Goal: Information Seeking & Learning: Learn about a topic

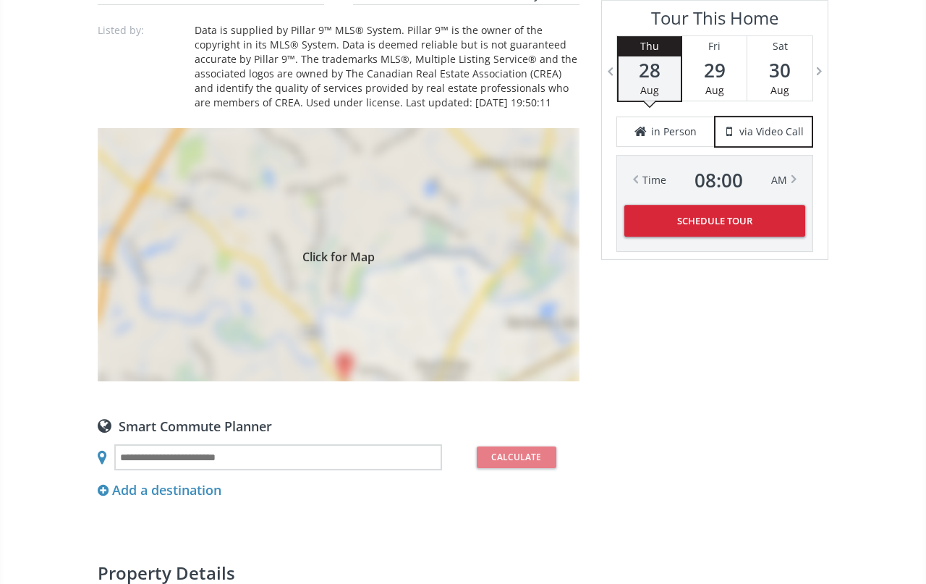
scroll to position [1439, 0]
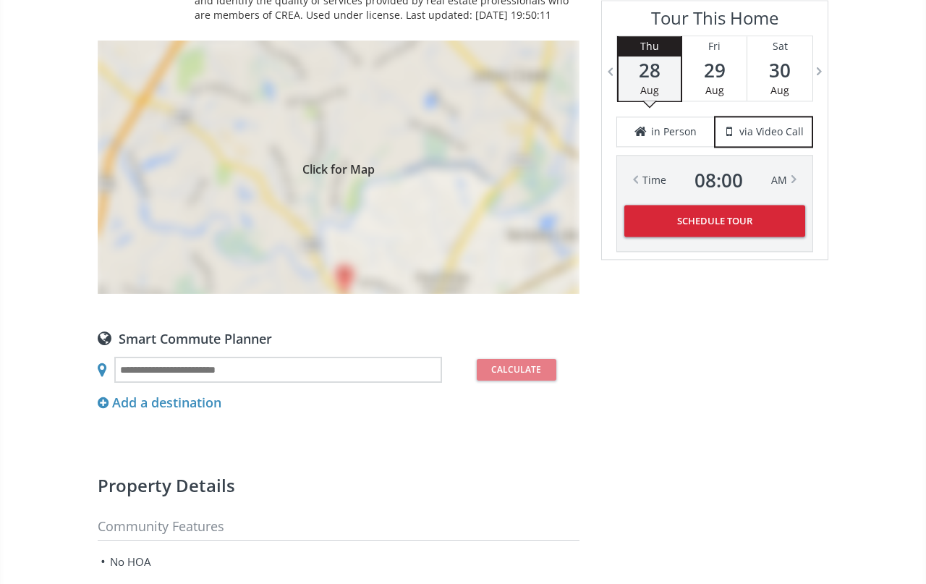
click at [451, 294] on div "Click for Map" at bounding box center [339, 167] width 482 height 253
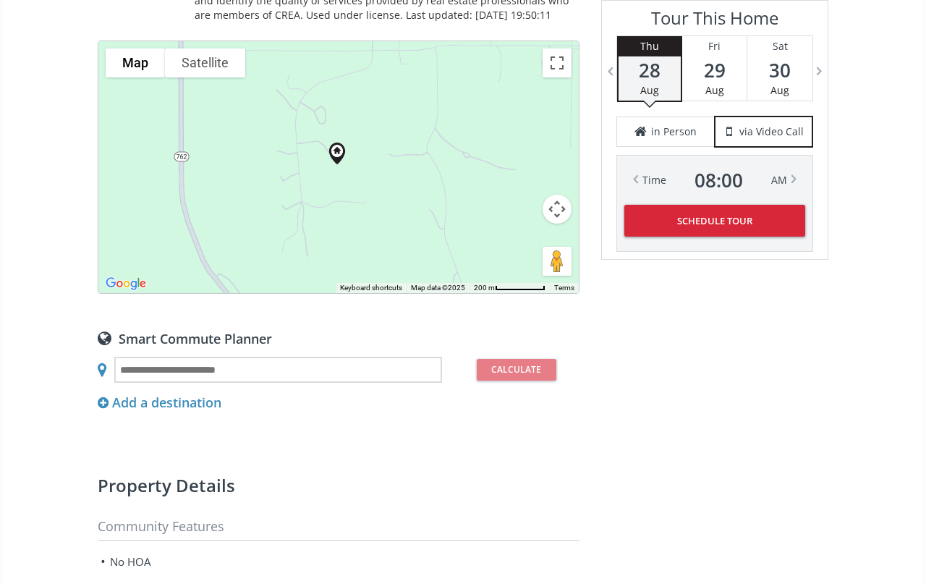
click at [556, 224] on button "Map camera controls" at bounding box center [557, 209] width 29 height 29
click at [525, 260] on button "Zoom out" at bounding box center [520, 245] width 29 height 29
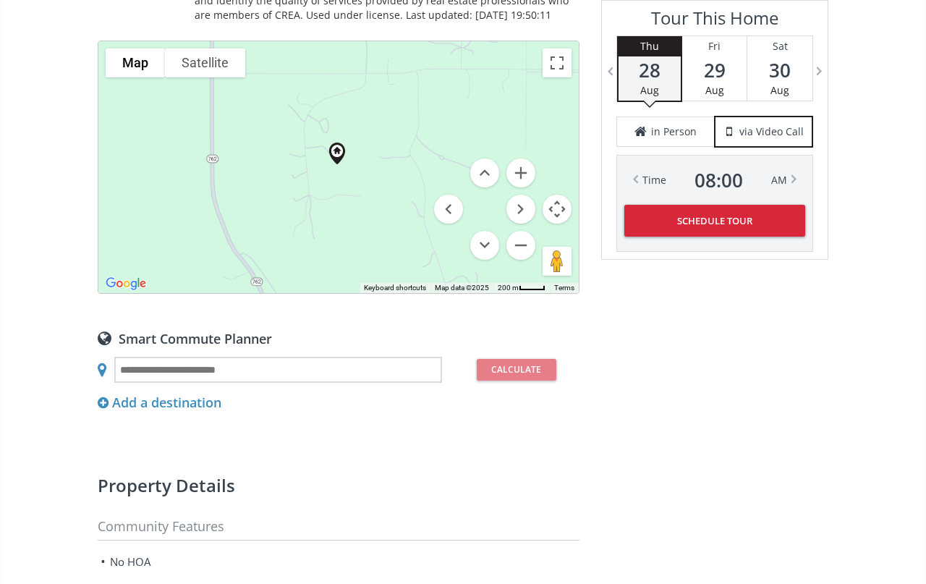
click at [536, 293] on div at bounding box center [338, 167] width 480 height 252
click at [517, 260] on button "Zoom out" at bounding box center [520, 245] width 29 height 29
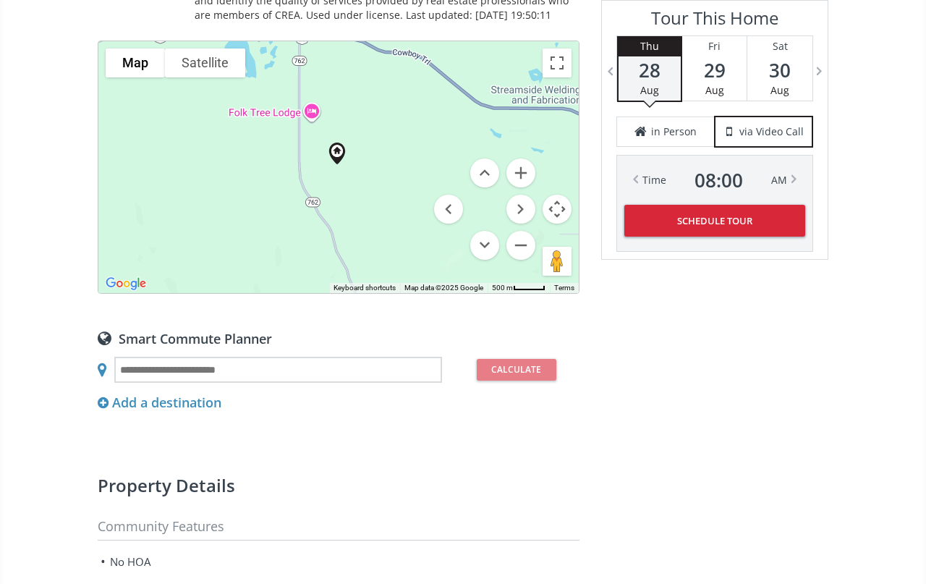
click at [514, 293] on div at bounding box center [338, 167] width 480 height 252
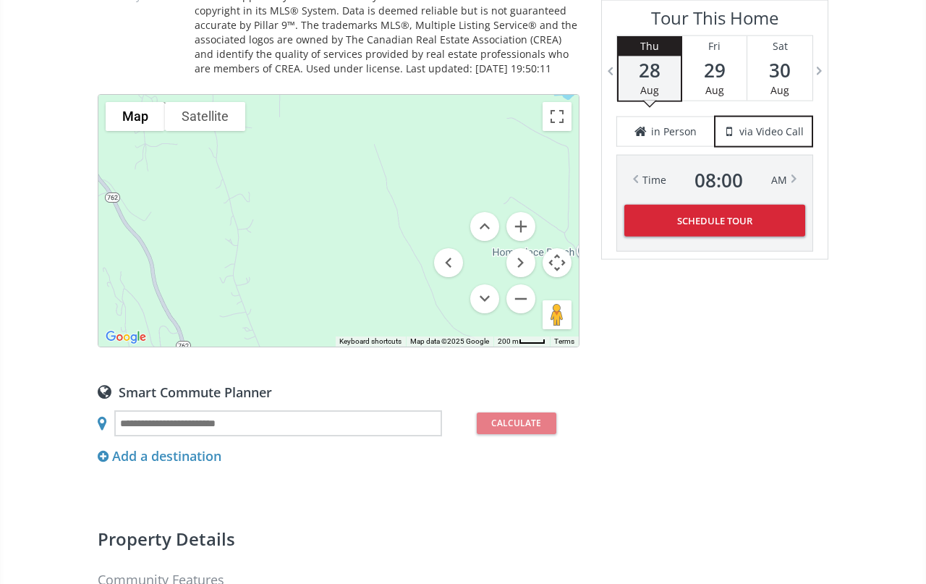
scroll to position [1385, 0]
click at [521, 242] on button "Zoom in" at bounding box center [520, 227] width 29 height 29
click at [525, 242] on button "Zoom in" at bounding box center [520, 227] width 29 height 29
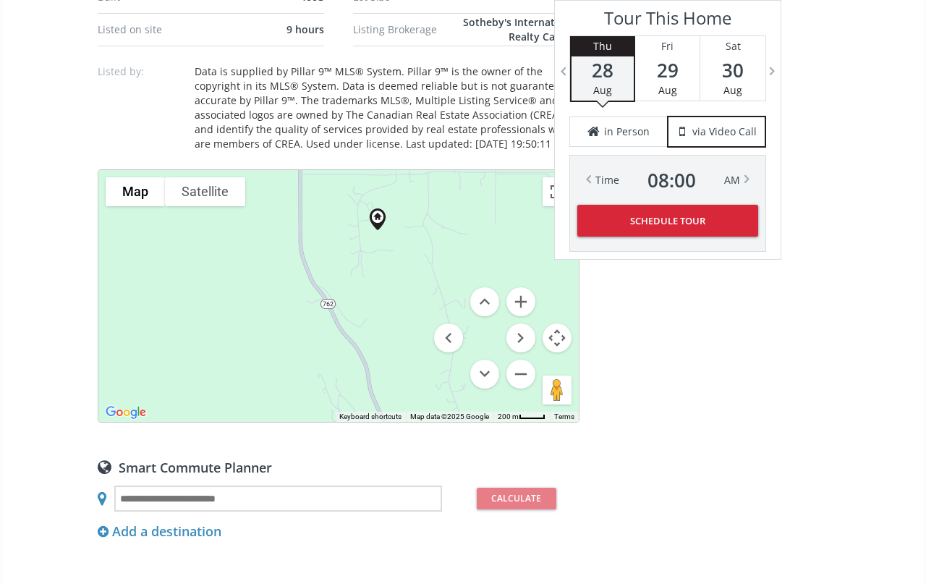
scroll to position [1339, 0]
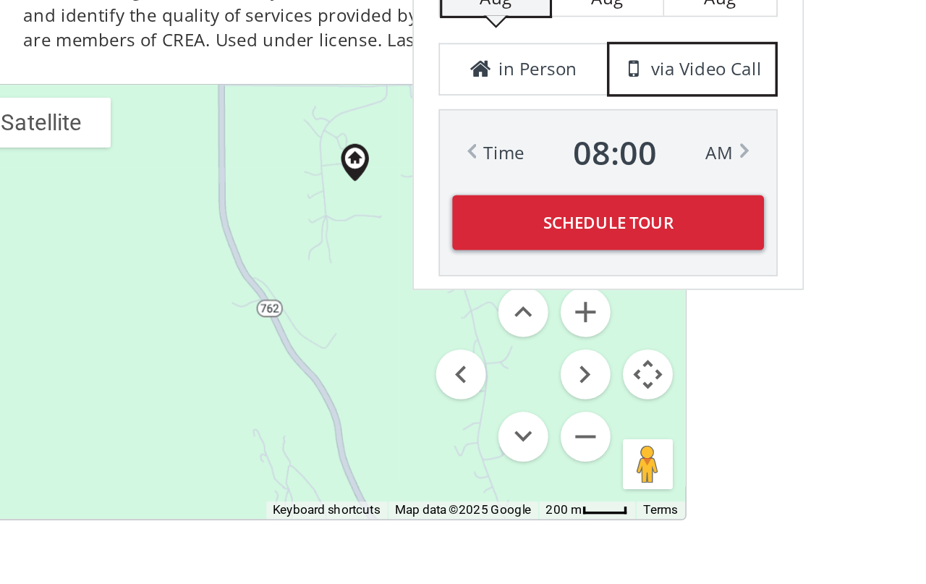
click at [245, 271] on div at bounding box center [338, 267] width 480 height 252
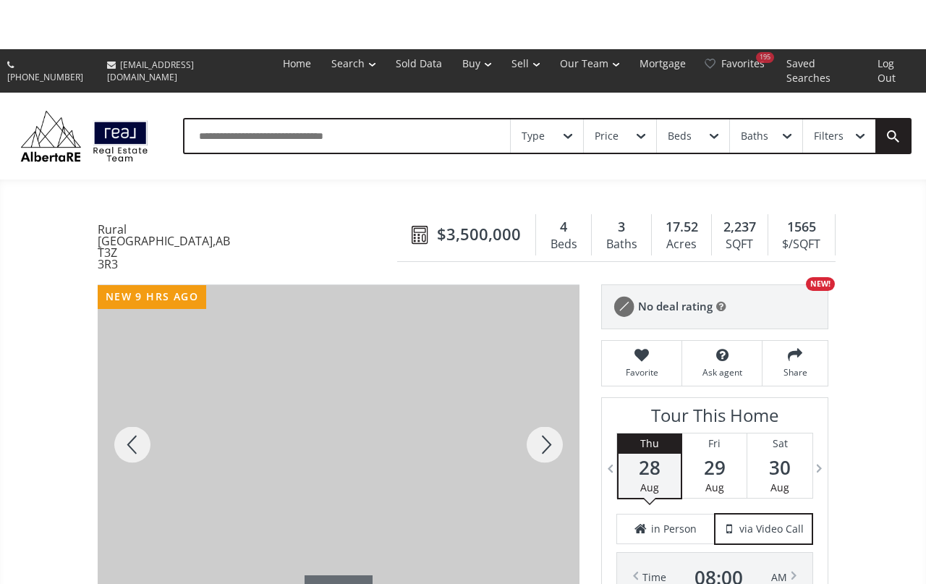
scroll to position [102, 0]
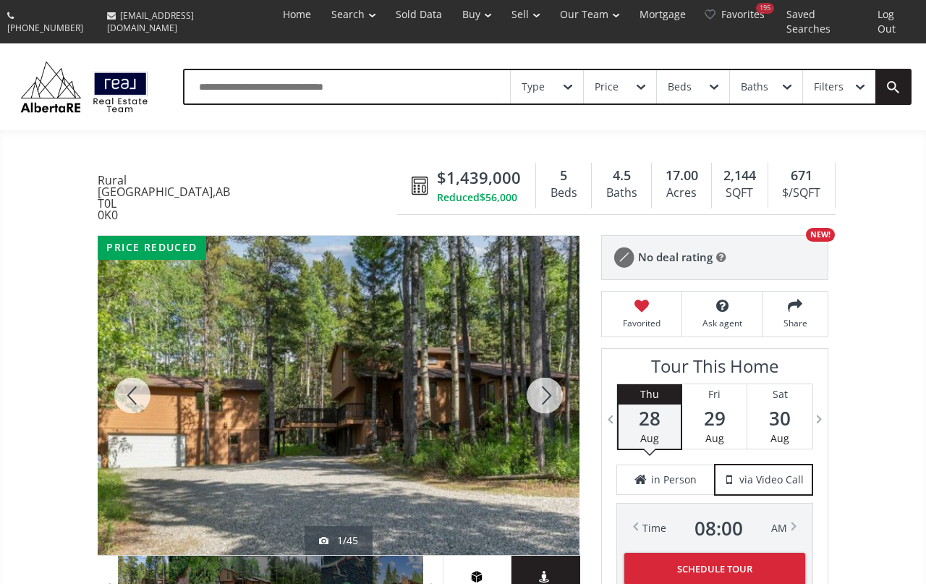
scroll to position [265, 0]
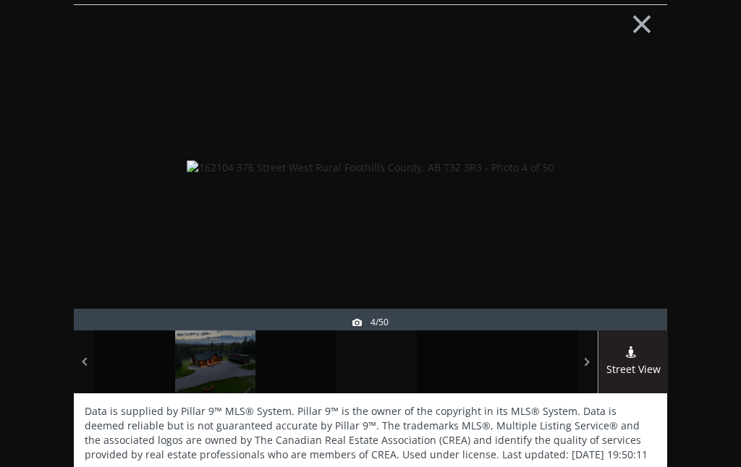
click at [684, 200] on div "× new 9 hrs ago 4/50 Street View Data is supplied by Pillar 9™ MLS® System. Pil…" at bounding box center [370, 233] width 741 height 467
click at [554, 174] on img at bounding box center [370, 168] width 367 height 14
click at [554, 175] on img at bounding box center [370, 168] width 367 height 14
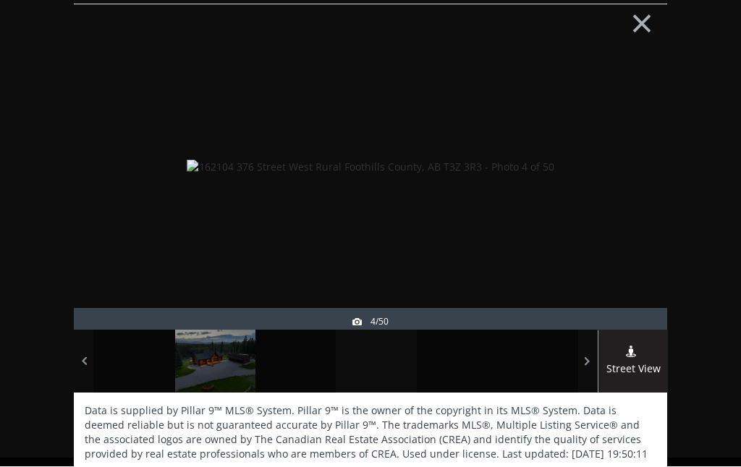
scroll to position [9, 0]
click at [144, 362] on div at bounding box center [134, 362] width 80 height 63
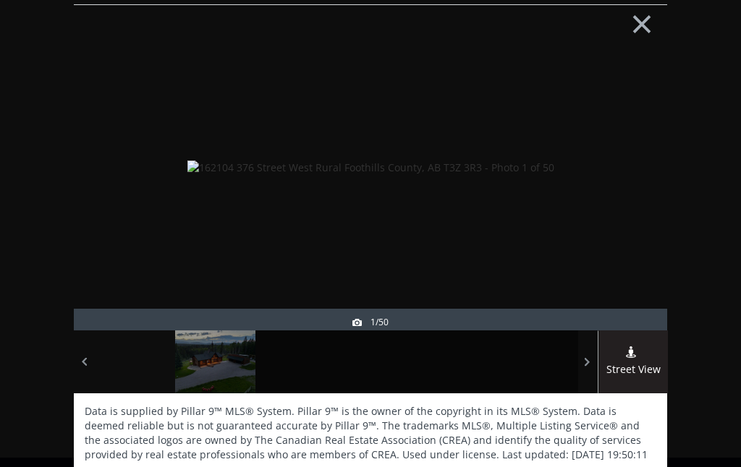
click at [220, 365] on div at bounding box center [215, 362] width 80 height 63
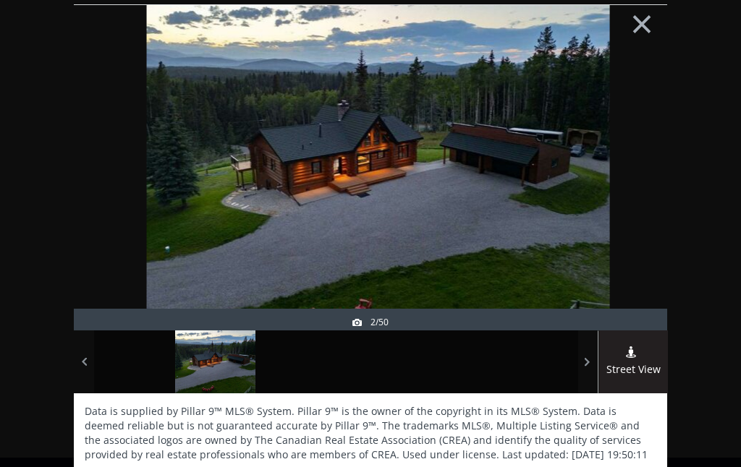
click at [506, 178] on img at bounding box center [378, 167] width 463 height 347
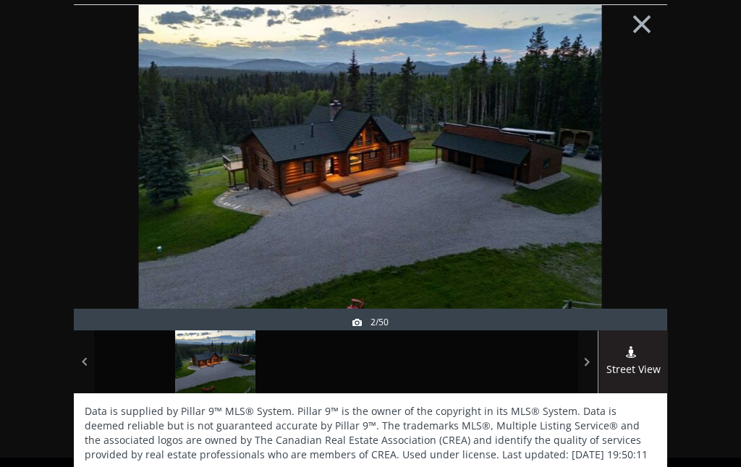
click at [289, 354] on div at bounding box center [295, 362] width 80 height 63
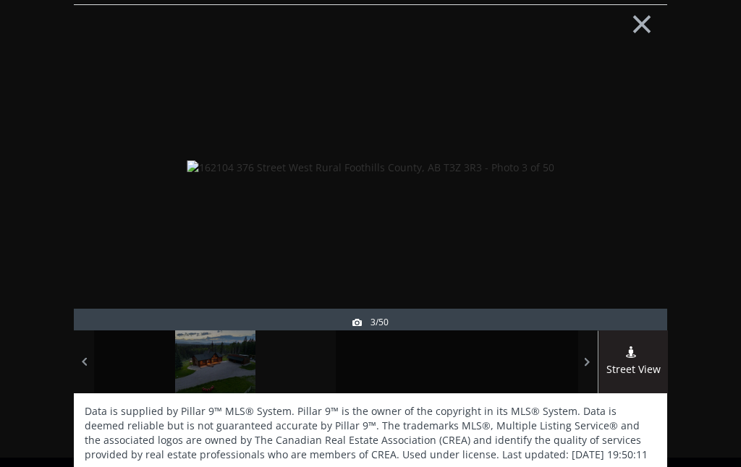
click at [375, 360] on div at bounding box center [376, 362] width 80 height 63
click at [459, 362] on div at bounding box center [457, 362] width 80 height 63
click at [554, 360] on div at bounding box center [537, 362] width 80 height 63
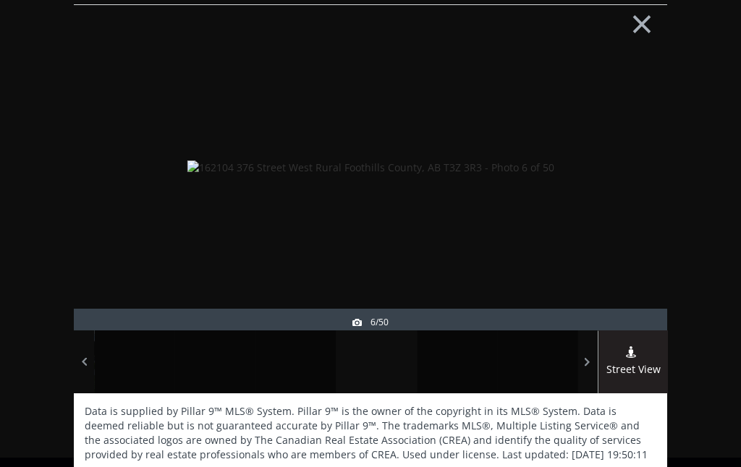
scroll to position [0, 0]
click at [383, 359] on div at bounding box center [376, 362] width 80 height 63
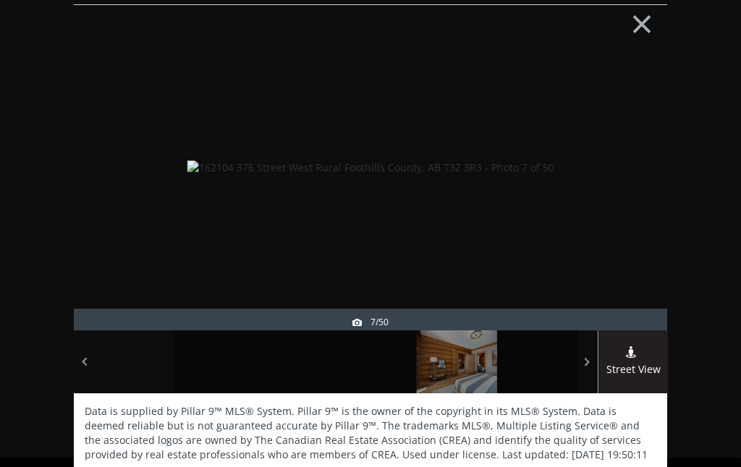
click at [223, 355] on div at bounding box center [215, 362] width 80 height 63
click at [308, 365] on div at bounding box center [295, 362] width 80 height 63
click at [374, 363] on div at bounding box center [376, 362] width 80 height 63
click at [469, 358] on div at bounding box center [457, 362] width 80 height 63
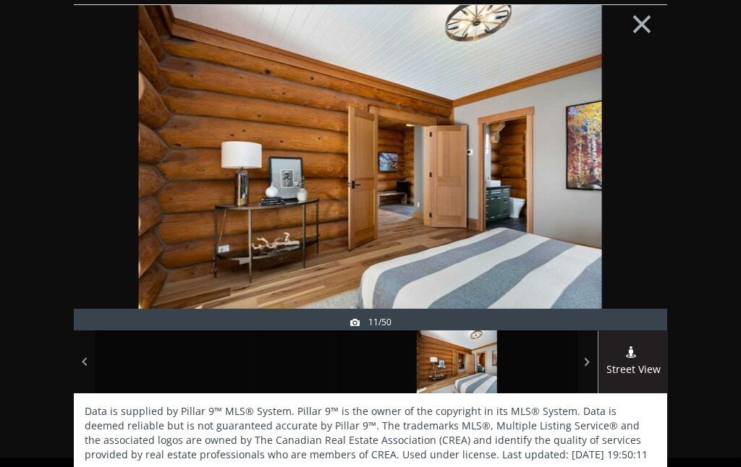
click at [527, 357] on div at bounding box center [537, 362] width 80 height 63
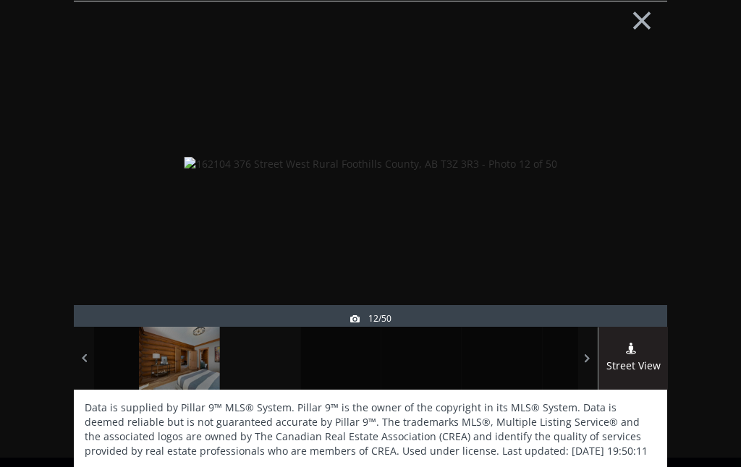
scroll to position [1, 0]
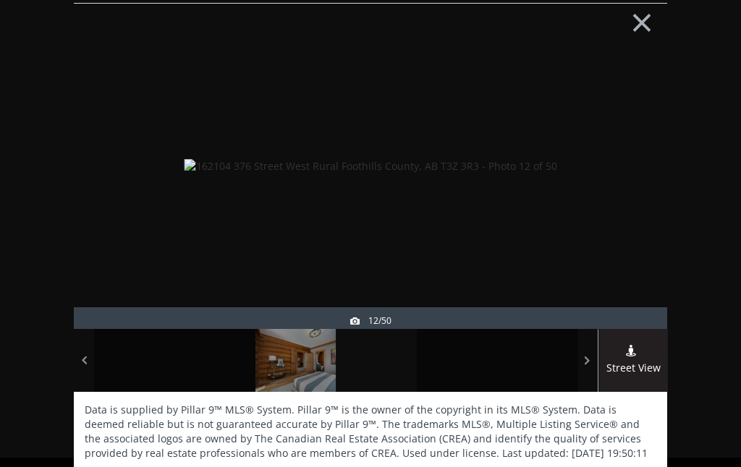
click at [314, 350] on div at bounding box center [295, 360] width 80 height 63
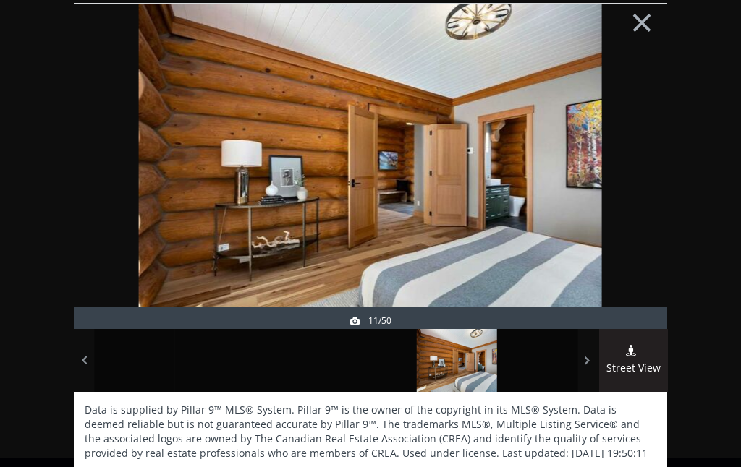
click at [297, 365] on div at bounding box center [295, 360] width 80 height 63
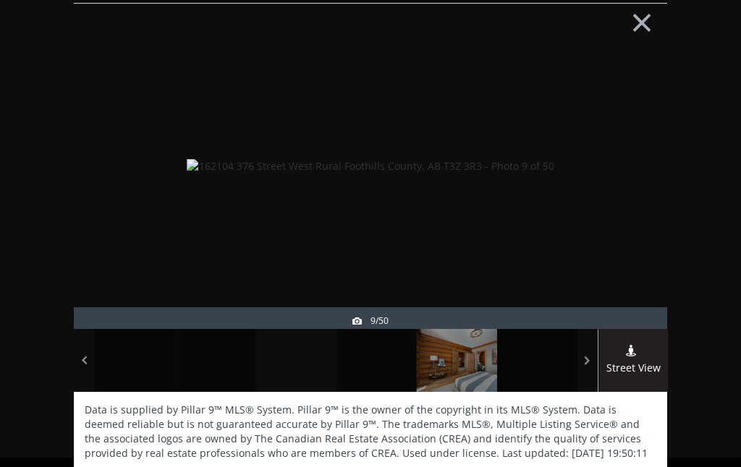
click at [372, 363] on div at bounding box center [376, 360] width 80 height 63
click at [454, 356] on div at bounding box center [457, 360] width 80 height 63
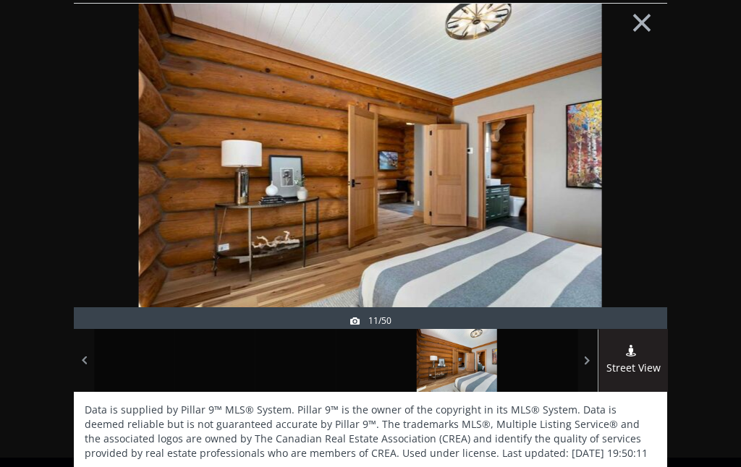
click at [522, 360] on div at bounding box center [537, 360] width 80 height 63
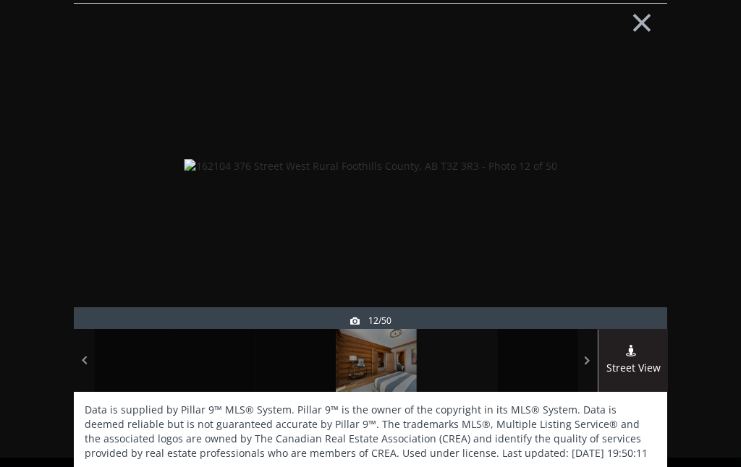
click at [234, 356] on div at bounding box center [215, 360] width 80 height 63
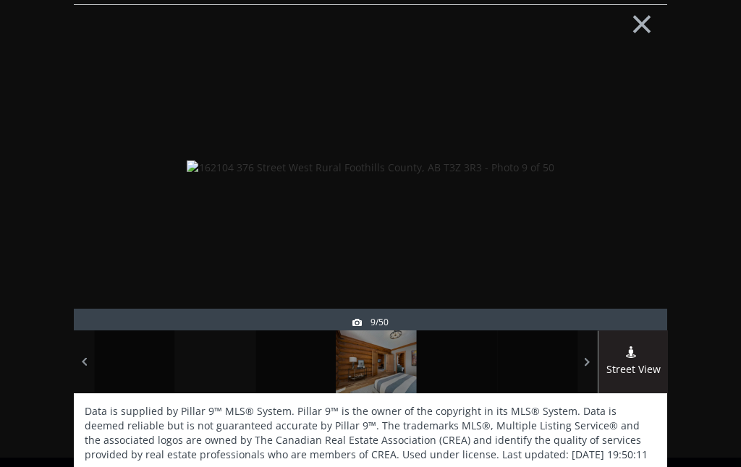
scroll to position [0, 0]
click at [390, 365] on div at bounding box center [376, 362] width 80 height 63
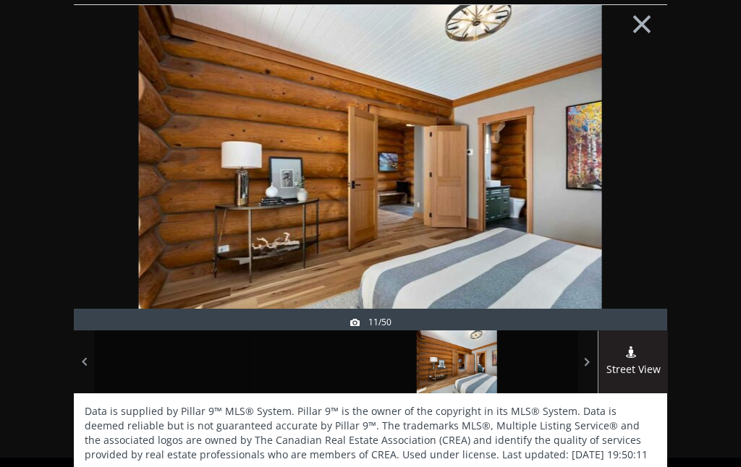
click at [537, 362] on div at bounding box center [537, 362] width 80 height 63
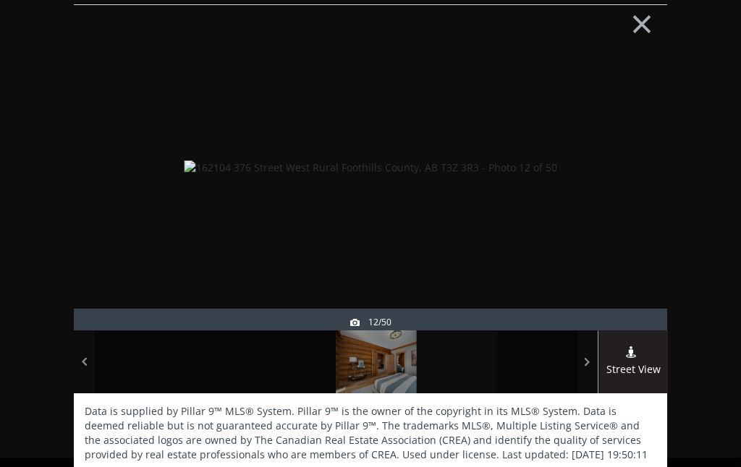
click at [547, 361] on div at bounding box center [537, 362] width 80 height 63
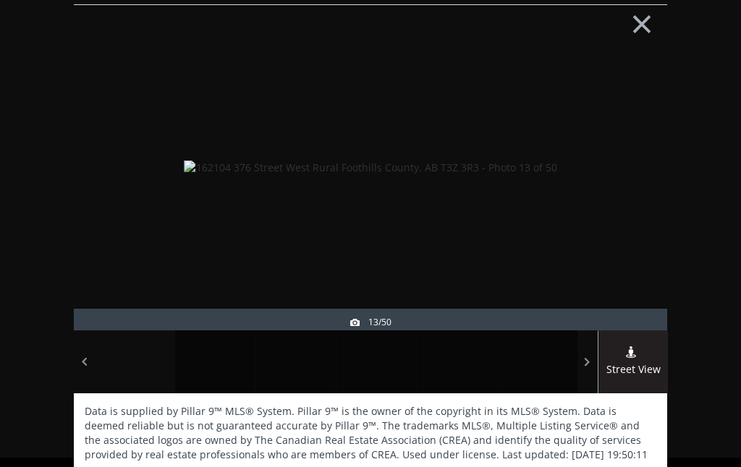
click at [231, 360] on div at bounding box center [215, 362] width 80 height 63
click at [299, 358] on div at bounding box center [295, 362] width 80 height 63
click at [381, 357] on div at bounding box center [376, 362] width 80 height 63
click at [462, 362] on div at bounding box center [457, 362] width 80 height 63
click at [531, 363] on div at bounding box center [537, 362] width 80 height 63
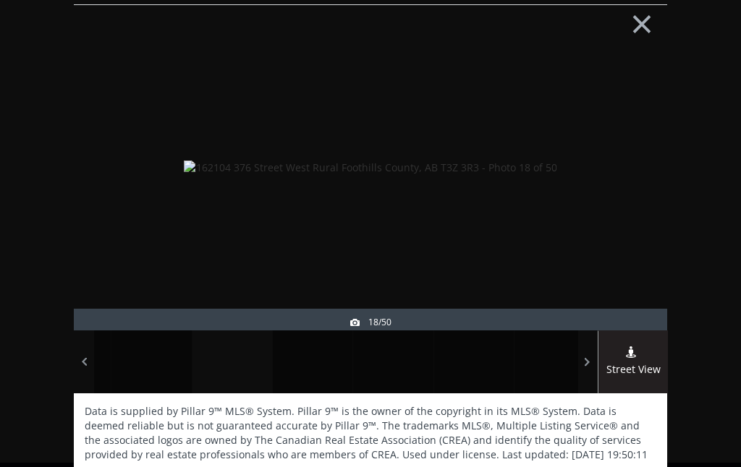
scroll to position [4, 0]
click at [559, 356] on div at bounding box center [537, 362] width 80 height 63
click at [226, 362] on div at bounding box center [215, 362] width 80 height 63
click at [304, 365] on div at bounding box center [295, 362] width 80 height 63
click at [385, 356] on div at bounding box center [376, 362] width 80 height 63
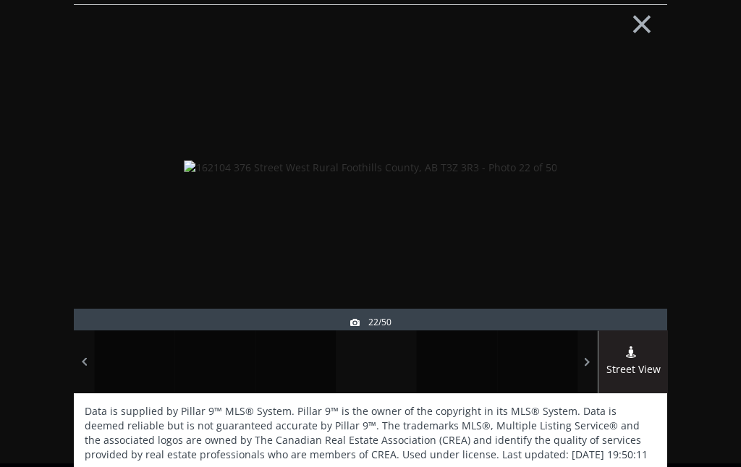
click at [459, 360] on div at bounding box center [457, 362] width 80 height 63
click at [531, 360] on div at bounding box center [537, 362] width 80 height 63
click at [578, 355] on div at bounding box center [588, 362] width 20 height 63
click at [459, 362] on div at bounding box center [457, 362] width 80 height 63
click at [557, 161] on img at bounding box center [370, 168] width 373 height 14
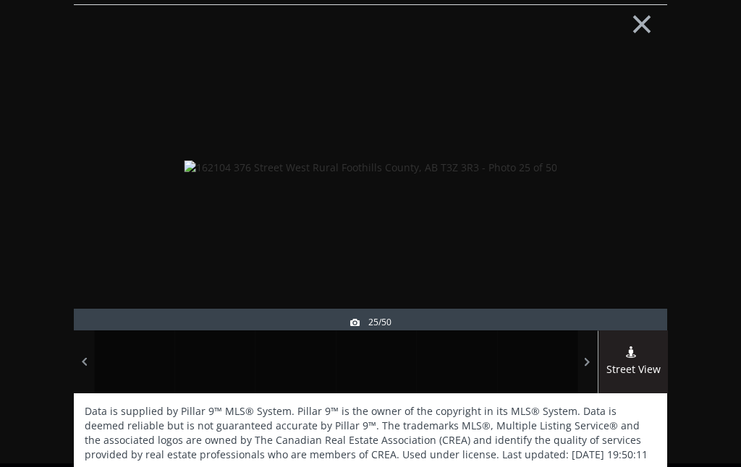
click at [642, 178] on div at bounding box center [632, 201] width 69 height 326
click at [650, 168] on div at bounding box center [632, 201] width 69 height 326
click at [645, 171] on div at bounding box center [632, 201] width 69 height 326
click at [645, 187] on div at bounding box center [632, 201] width 69 height 326
click at [642, 189] on div at bounding box center [632, 201] width 69 height 326
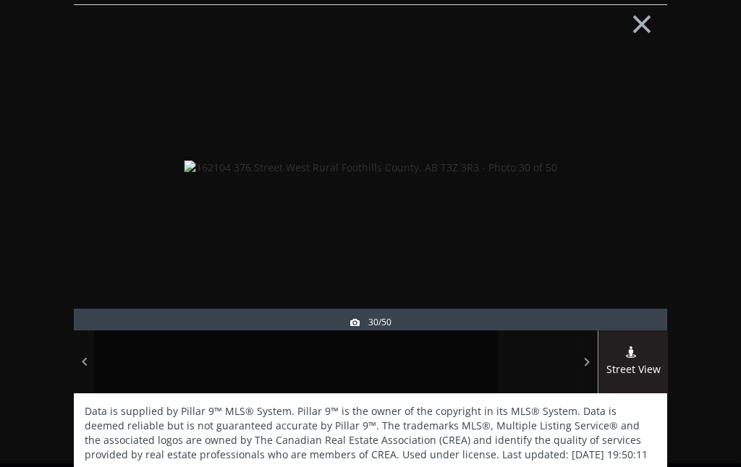
click at [645, 188] on div at bounding box center [632, 201] width 69 height 326
click at [643, 189] on div at bounding box center [632, 201] width 69 height 326
click at [642, 192] on div at bounding box center [632, 201] width 69 height 326
click at [637, 194] on div at bounding box center [632, 201] width 69 height 326
click at [639, 195] on div at bounding box center [632, 201] width 69 height 326
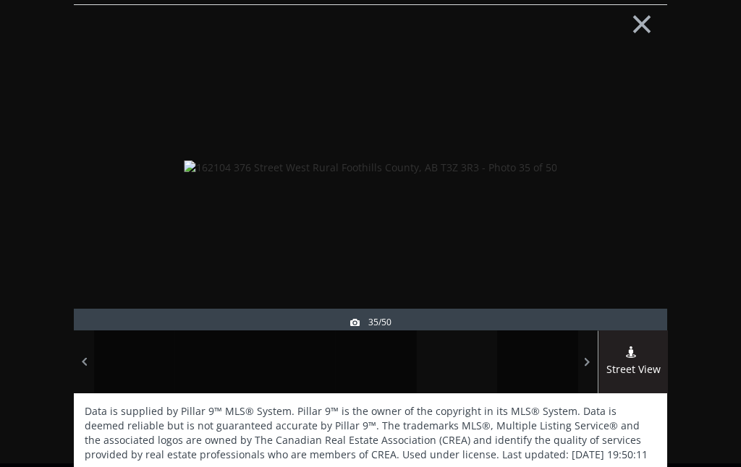
click at [634, 201] on div at bounding box center [632, 201] width 69 height 326
click at [636, 198] on div at bounding box center [632, 201] width 69 height 326
click at [635, 199] on div at bounding box center [632, 201] width 69 height 326
click at [634, 198] on div at bounding box center [632, 201] width 69 height 326
click at [632, 200] on div at bounding box center [632, 201] width 69 height 326
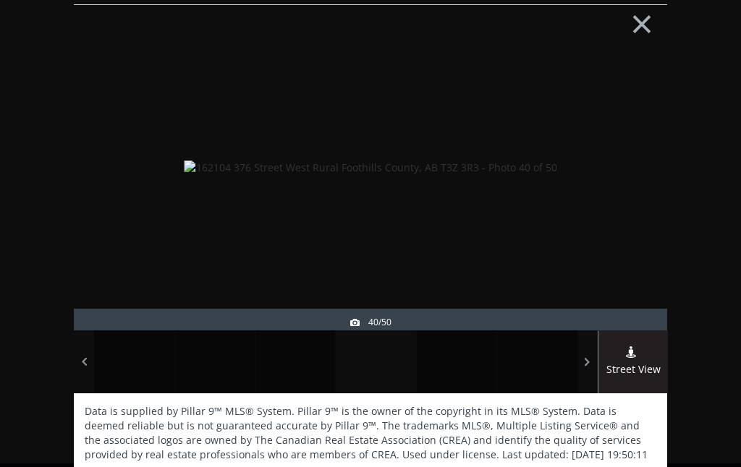
click at [630, 203] on div at bounding box center [632, 201] width 69 height 326
click at [629, 205] on div at bounding box center [632, 201] width 69 height 326
click at [627, 208] on div at bounding box center [632, 201] width 69 height 326
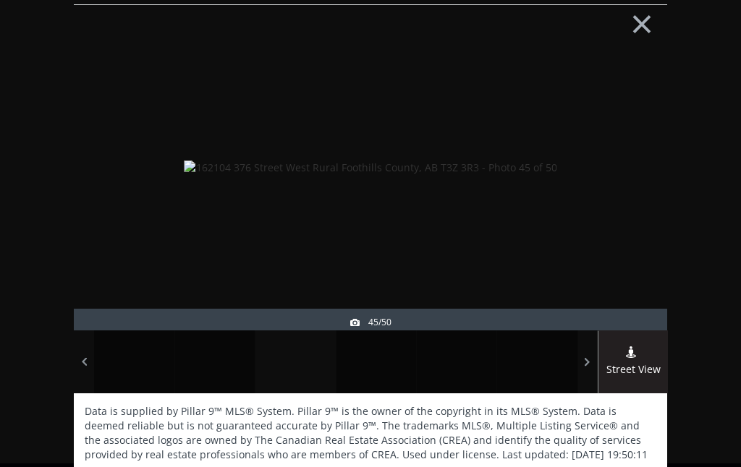
click at [624, 211] on div at bounding box center [632, 201] width 69 height 326
click at [626, 210] on div at bounding box center [632, 201] width 69 height 326
click at [629, 205] on div at bounding box center [632, 201] width 69 height 326
click at [628, 207] on div at bounding box center [632, 201] width 69 height 326
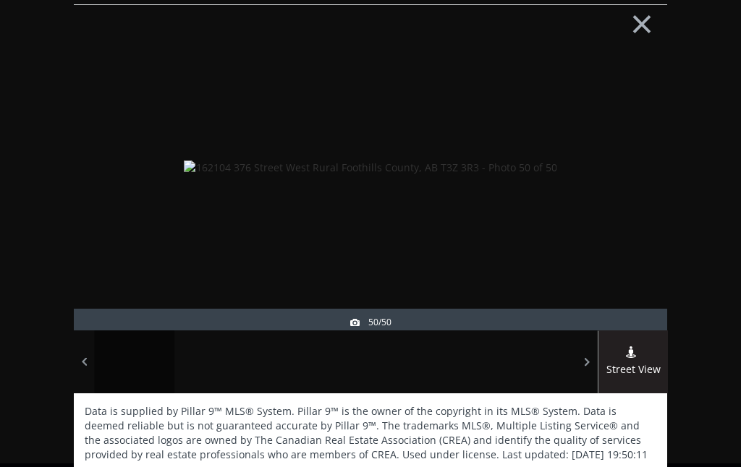
click at [629, 205] on div at bounding box center [632, 201] width 69 height 326
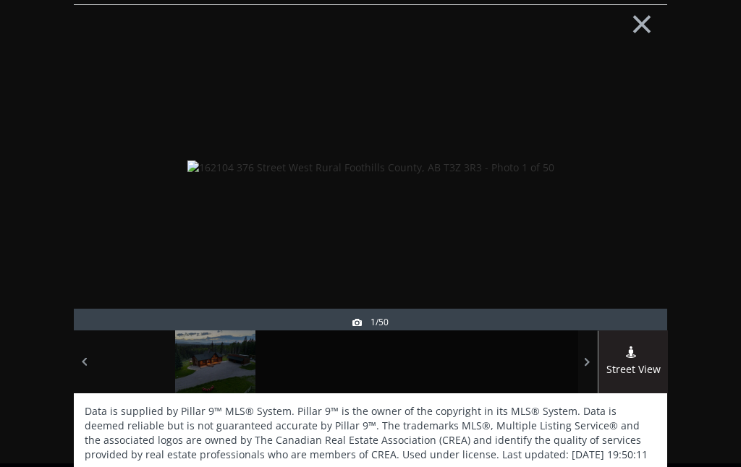
click at [627, 208] on div at bounding box center [632, 201] width 69 height 326
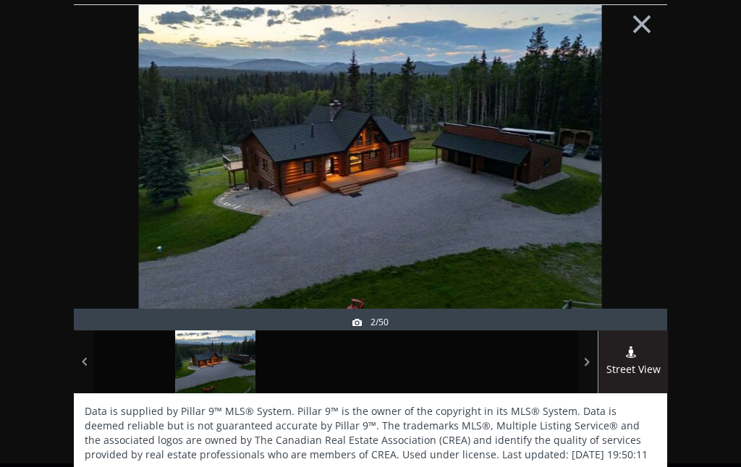
click at [649, 20] on button "×" at bounding box center [642, 22] width 80 height 59
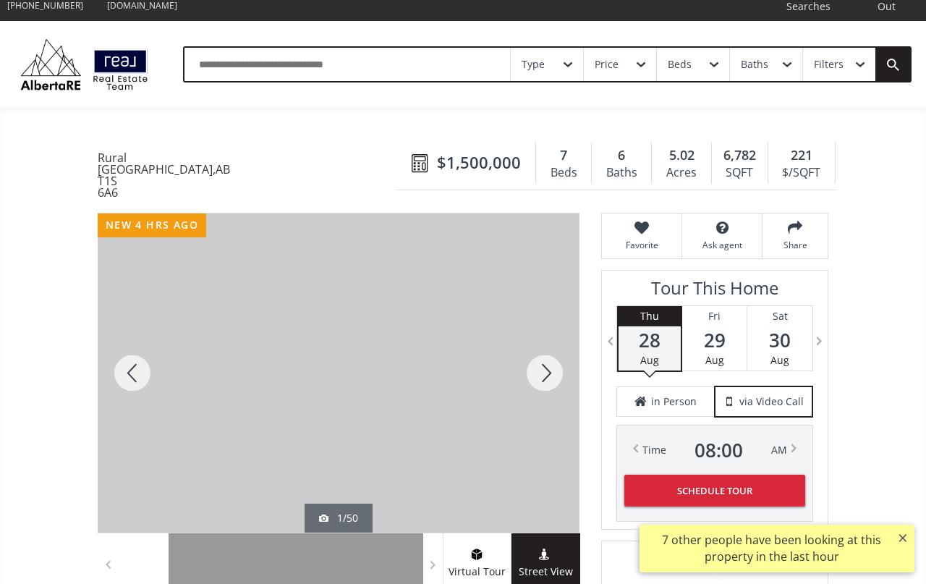
click at [538, 374] on div at bounding box center [544, 372] width 69 height 319
click at [540, 386] on div at bounding box center [544, 372] width 69 height 319
click at [549, 381] on div at bounding box center [544, 372] width 69 height 319
click at [559, 388] on div at bounding box center [544, 372] width 69 height 319
click at [549, 380] on div at bounding box center [544, 372] width 69 height 319
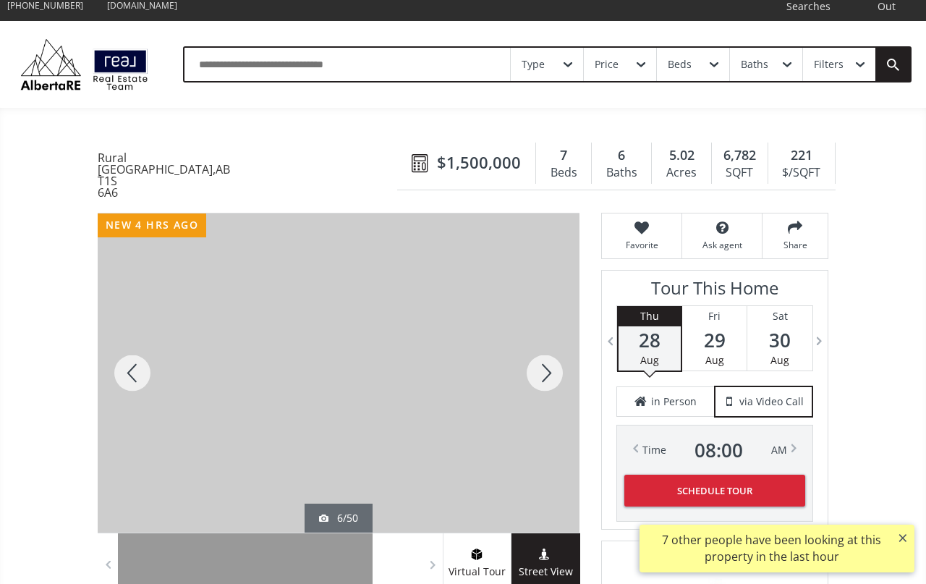
click at [139, 381] on div at bounding box center [132, 372] width 69 height 319
click at [540, 384] on div at bounding box center [544, 372] width 69 height 319
click at [543, 377] on div at bounding box center [544, 372] width 69 height 319
click at [540, 370] on div at bounding box center [544, 372] width 69 height 319
click at [540, 377] on div at bounding box center [544, 372] width 69 height 319
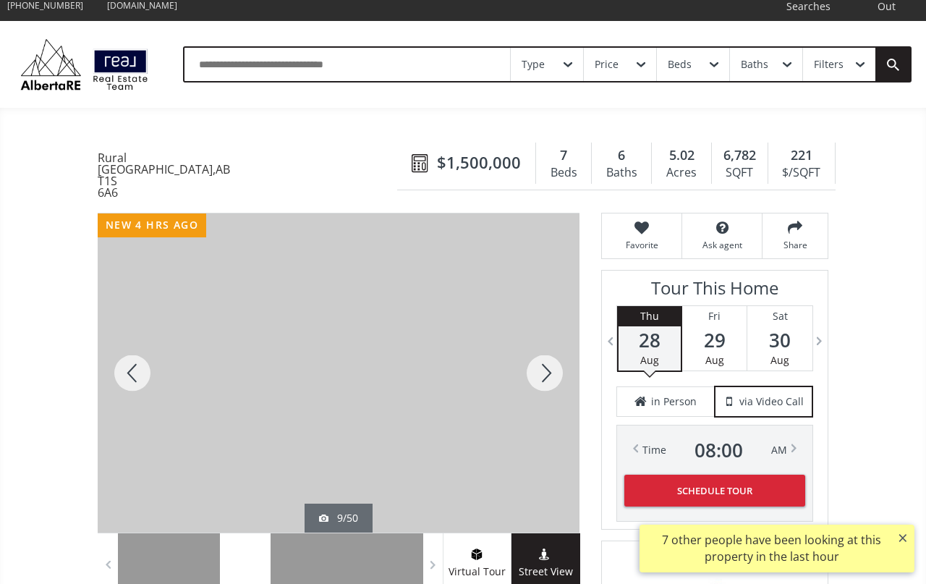
click at [542, 392] on div at bounding box center [544, 372] width 69 height 319
click at [547, 382] on div at bounding box center [544, 372] width 69 height 319
click at [541, 394] on div at bounding box center [544, 372] width 69 height 319
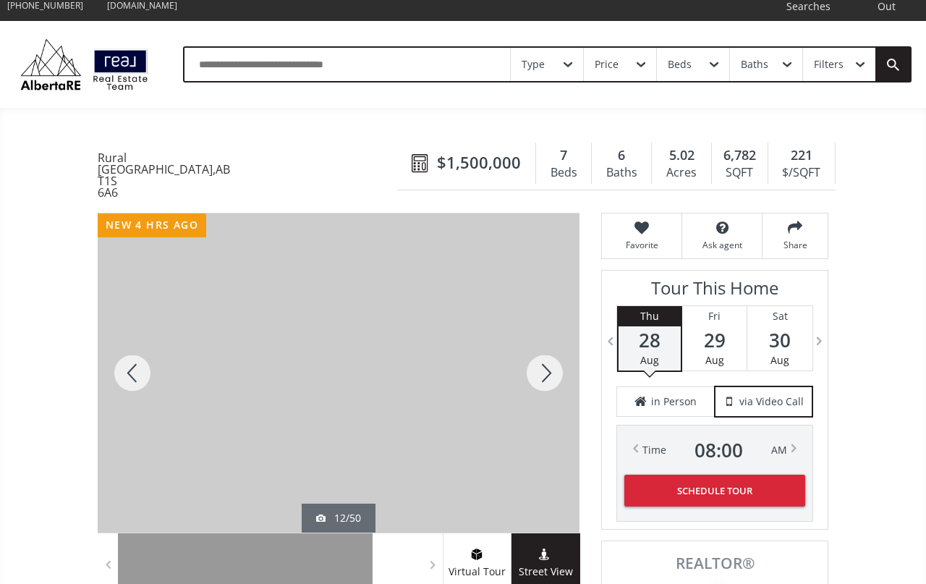
click at [543, 388] on div at bounding box center [544, 372] width 69 height 319
click at [540, 383] on div at bounding box center [544, 372] width 69 height 319
click at [531, 389] on div at bounding box center [544, 372] width 69 height 319
click at [537, 388] on div at bounding box center [544, 372] width 69 height 319
click at [545, 393] on div at bounding box center [544, 372] width 69 height 319
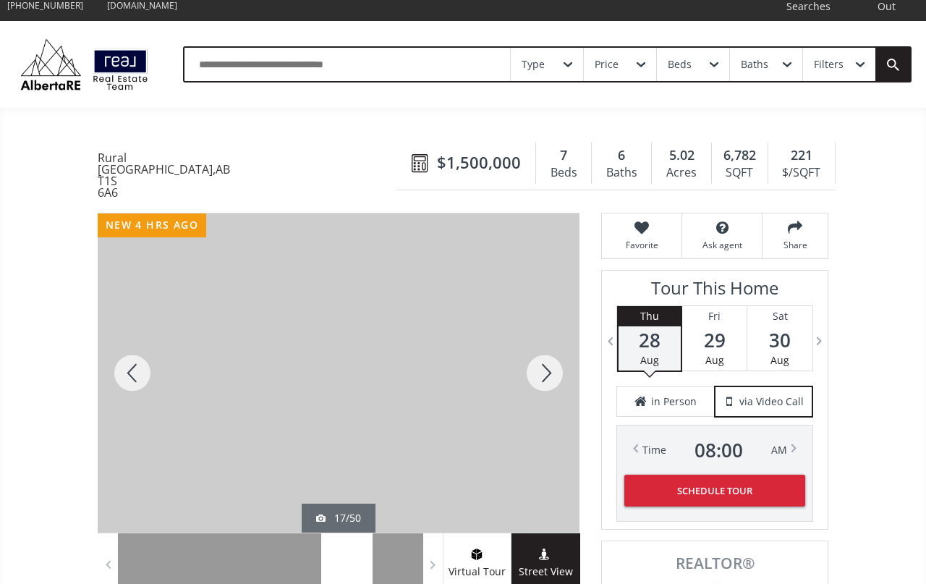
click at [545, 393] on div at bounding box center [544, 372] width 69 height 319
click at [543, 394] on div at bounding box center [544, 372] width 69 height 319
click at [540, 387] on div at bounding box center [544, 372] width 69 height 319
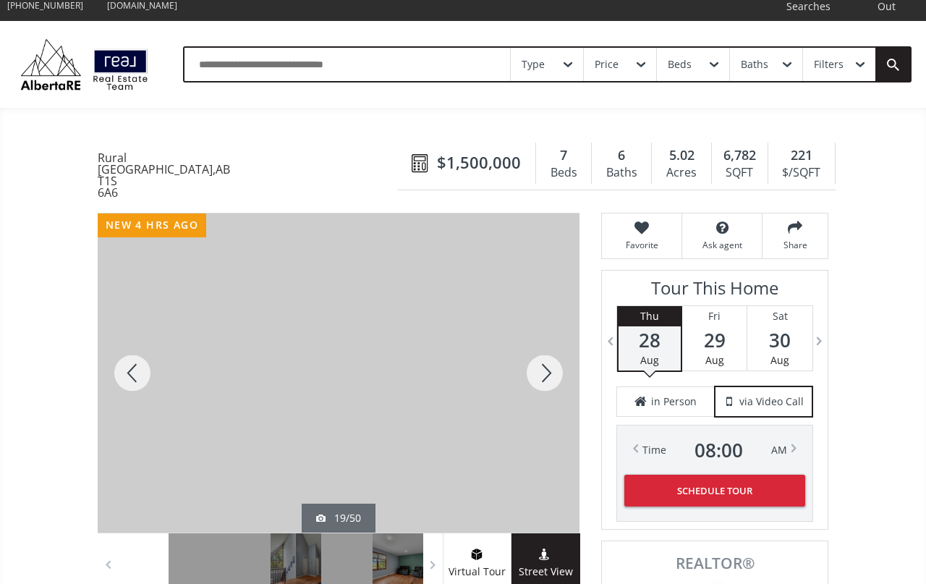
click at [540, 388] on div at bounding box center [544, 372] width 69 height 319
click at [540, 396] on div at bounding box center [544, 372] width 69 height 319
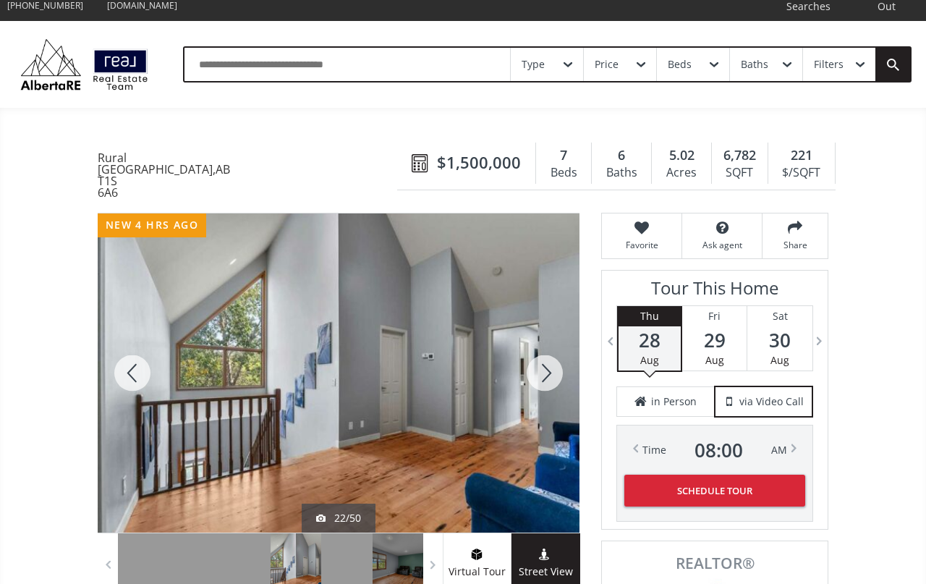
click at [151, 385] on div at bounding box center [132, 372] width 69 height 319
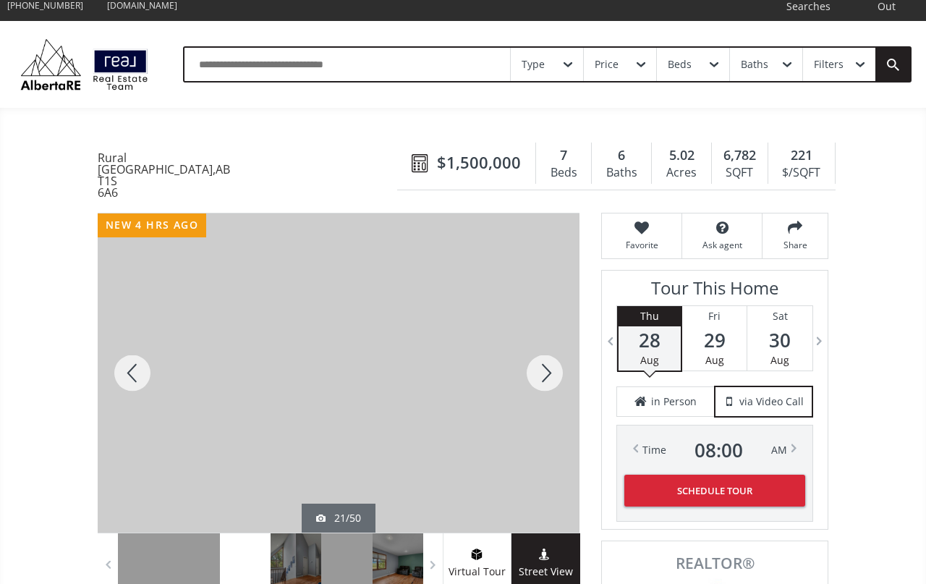
click at [140, 374] on div at bounding box center [132, 372] width 69 height 319
click at [140, 387] on div at bounding box center [132, 372] width 69 height 319
click at [553, 375] on div at bounding box center [544, 372] width 69 height 319
click at [547, 383] on div at bounding box center [544, 372] width 69 height 319
click at [543, 382] on div at bounding box center [544, 372] width 69 height 319
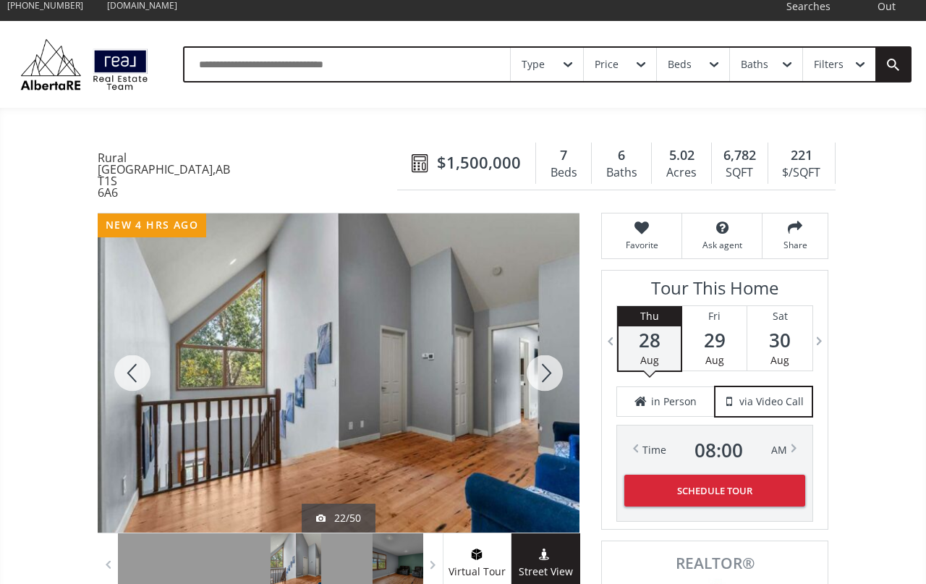
click at [542, 390] on div at bounding box center [544, 372] width 69 height 319
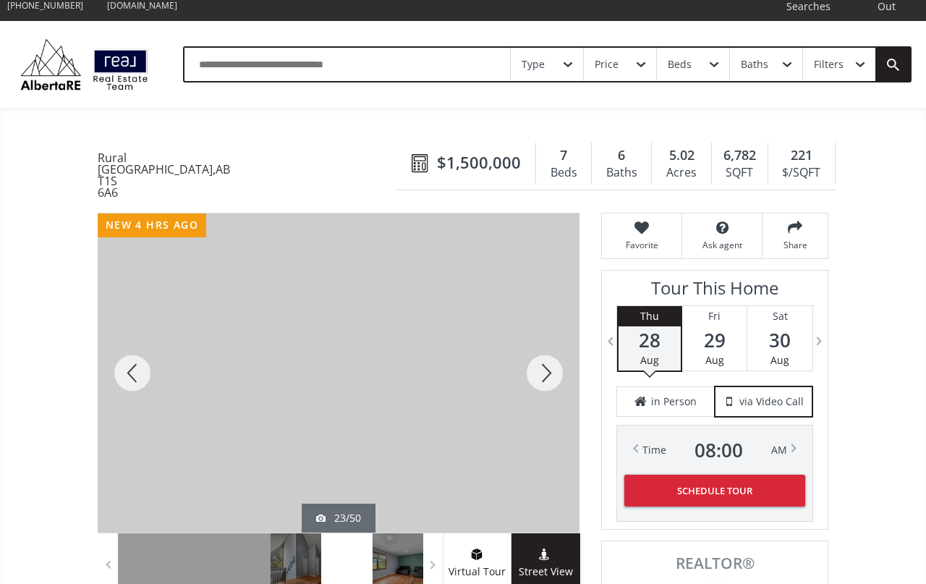
click at [537, 378] on div at bounding box center [544, 372] width 69 height 319
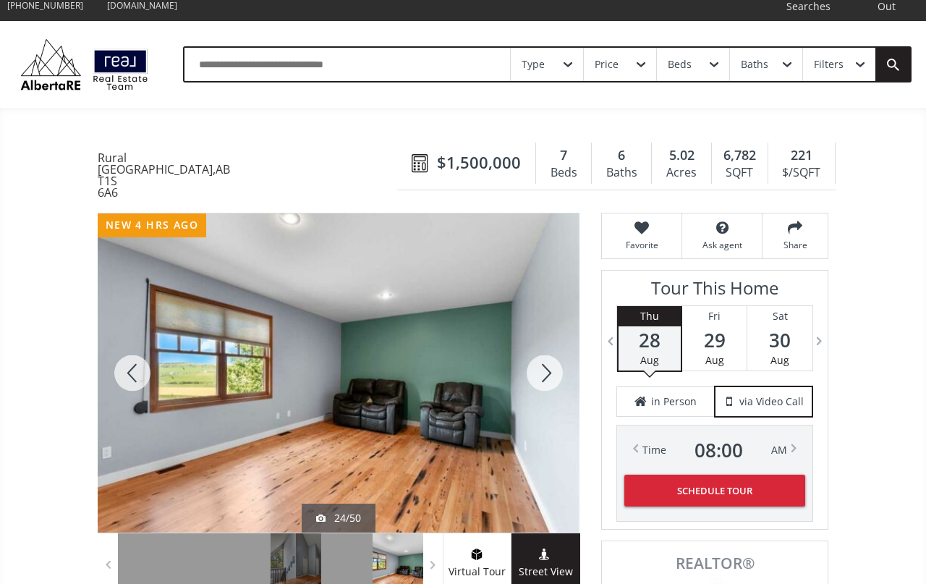
click at [530, 382] on div at bounding box center [544, 372] width 69 height 319
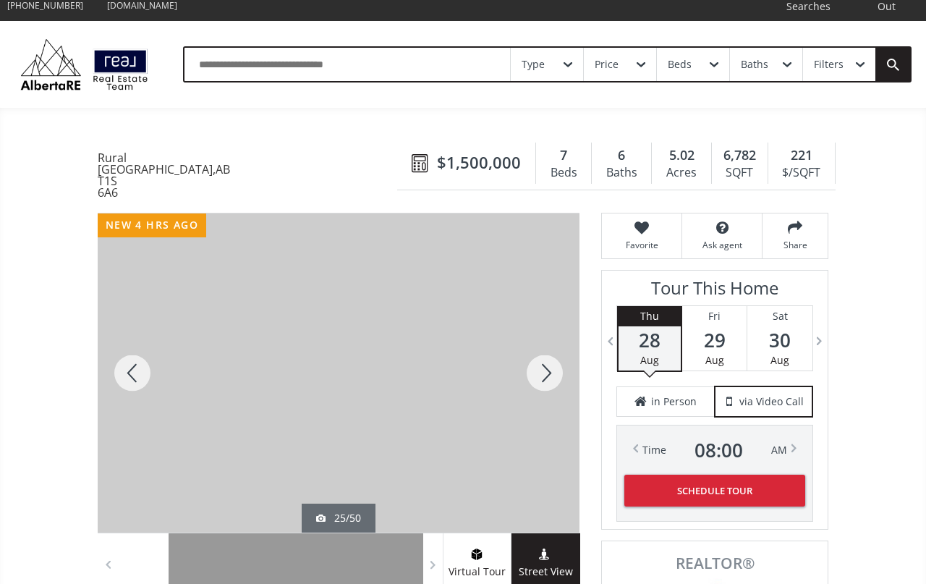
click at [537, 388] on div at bounding box center [544, 372] width 69 height 319
click at [545, 392] on div at bounding box center [544, 372] width 69 height 319
click at [548, 381] on div at bounding box center [544, 372] width 69 height 319
click at [540, 389] on div at bounding box center [544, 372] width 69 height 319
click at [527, 401] on div at bounding box center [544, 372] width 69 height 319
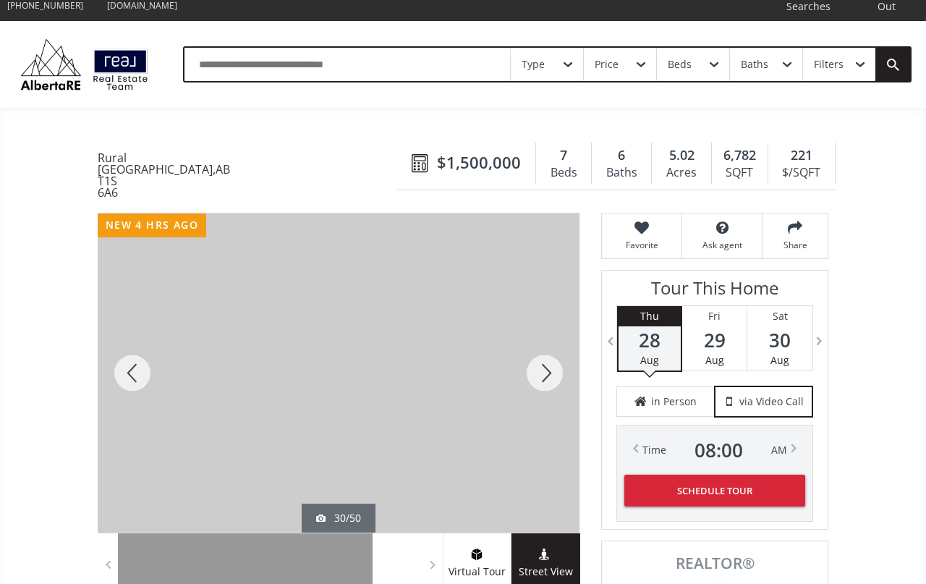
click at [527, 384] on div at bounding box center [544, 372] width 69 height 319
click at [543, 363] on div at bounding box center [544, 372] width 69 height 319
click at [540, 377] on div at bounding box center [544, 372] width 69 height 319
click at [551, 394] on div at bounding box center [544, 372] width 69 height 319
click at [553, 387] on div at bounding box center [544, 372] width 69 height 319
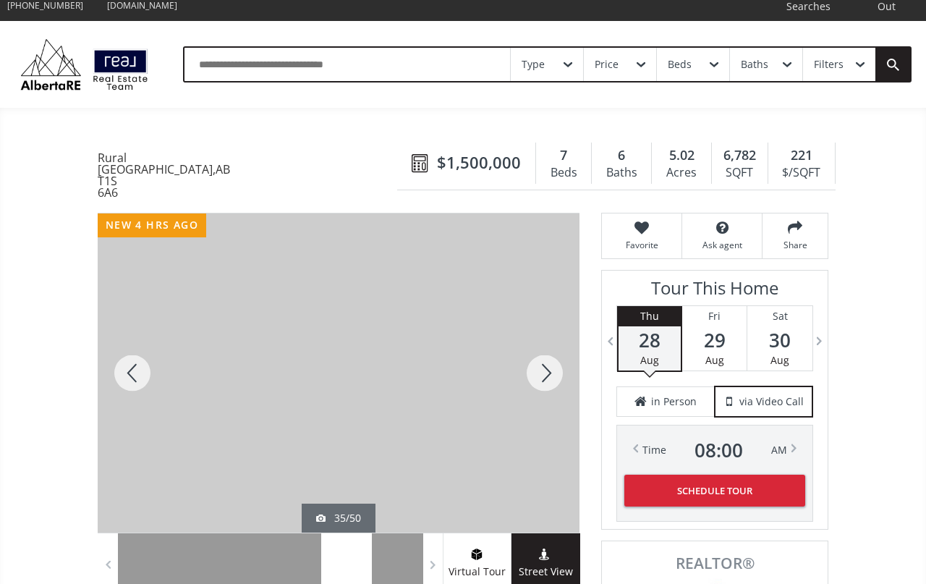
click at [549, 391] on div at bounding box center [544, 372] width 69 height 319
click at [547, 390] on div at bounding box center [544, 372] width 69 height 319
click at [539, 388] on div at bounding box center [544, 372] width 69 height 319
click at [544, 379] on div at bounding box center [544, 372] width 69 height 319
click at [545, 386] on div at bounding box center [544, 372] width 69 height 319
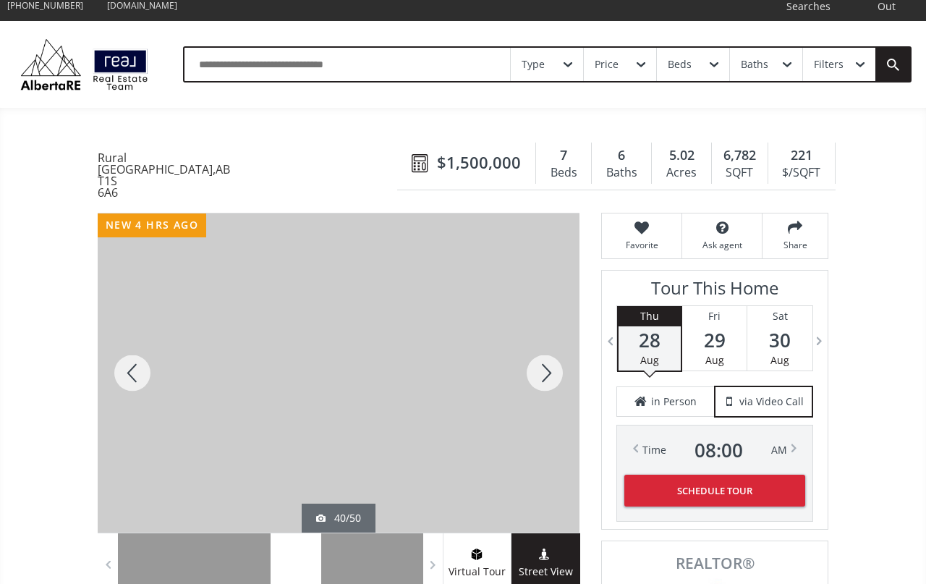
click at [542, 392] on div at bounding box center [544, 372] width 69 height 319
click at [551, 403] on div at bounding box center [544, 372] width 69 height 319
click at [548, 386] on div at bounding box center [544, 372] width 69 height 319
click at [551, 389] on div at bounding box center [544, 372] width 69 height 319
click at [556, 396] on div at bounding box center [544, 372] width 69 height 319
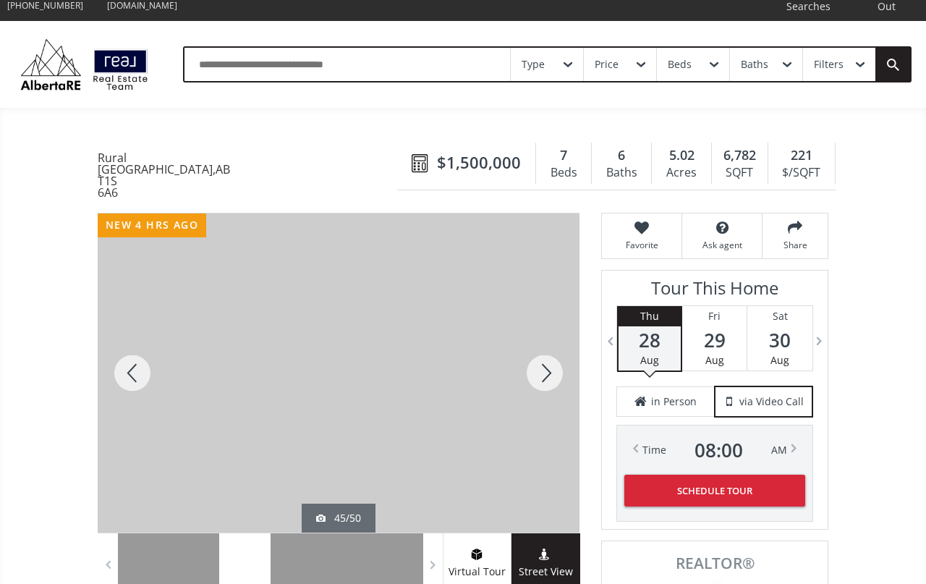
click at [558, 399] on div at bounding box center [544, 372] width 69 height 319
click at [564, 393] on div at bounding box center [544, 372] width 69 height 319
click at [559, 392] on div at bounding box center [544, 372] width 69 height 319
click at [547, 388] on div at bounding box center [544, 372] width 69 height 319
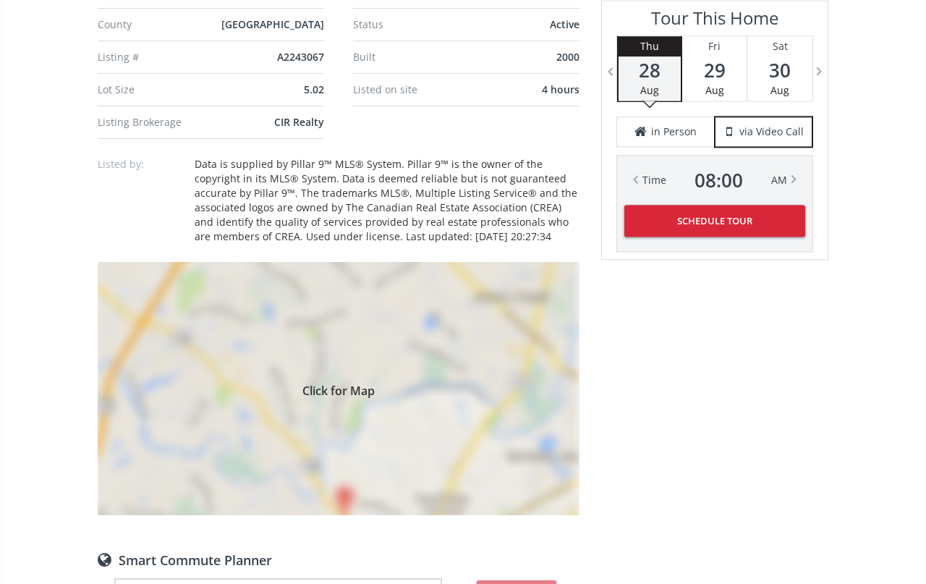
scroll to position [1023, 0]
click at [170, 508] on div "Click for Map" at bounding box center [339, 388] width 482 height 253
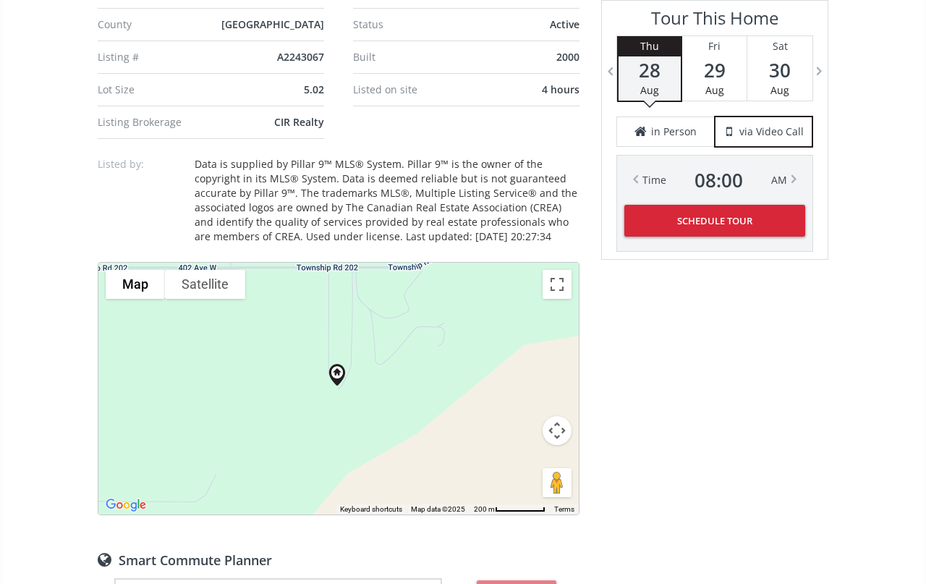
click at [558, 445] on button "Map camera controls" at bounding box center [557, 430] width 29 height 29
click at [527, 481] on button "Zoom out" at bounding box center [520, 466] width 29 height 29
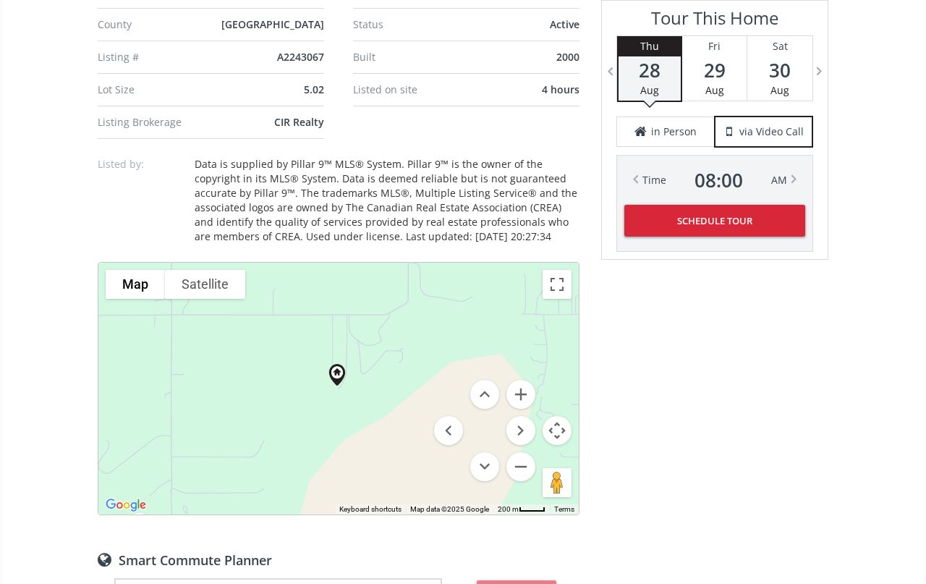
click at [537, 514] on div at bounding box center [338, 389] width 480 height 252
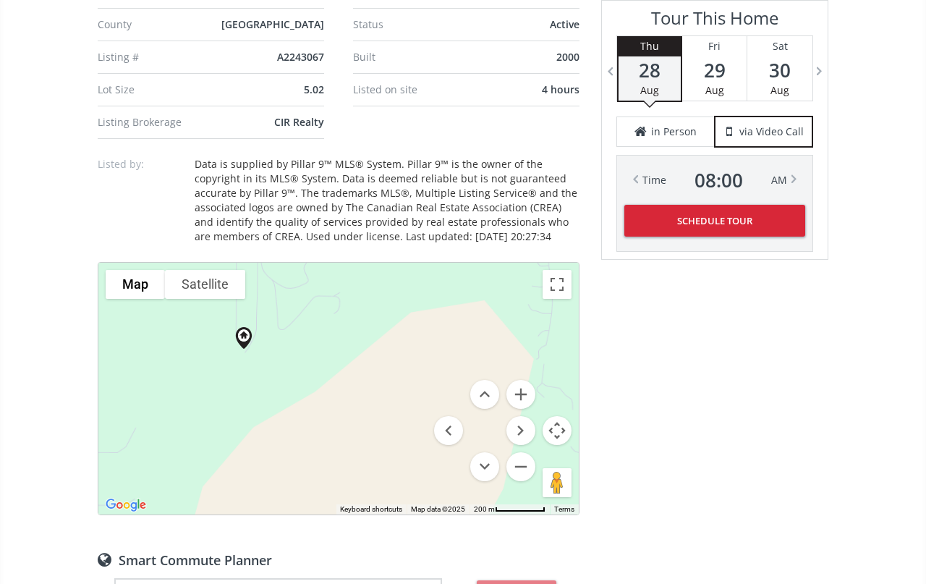
click at [529, 481] on button "Zoom out" at bounding box center [520, 466] width 29 height 29
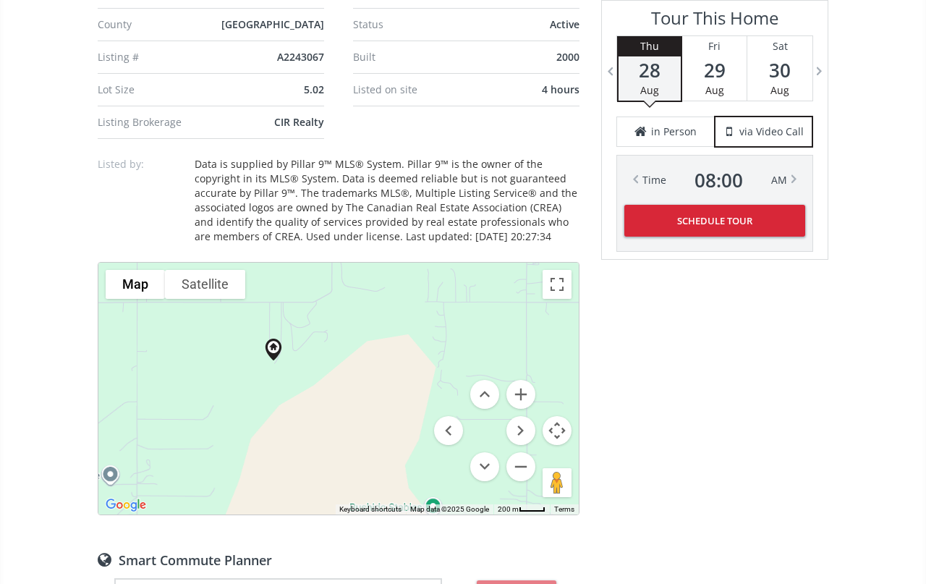
click at [521, 481] on button "Zoom out" at bounding box center [520, 466] width 29 height 29
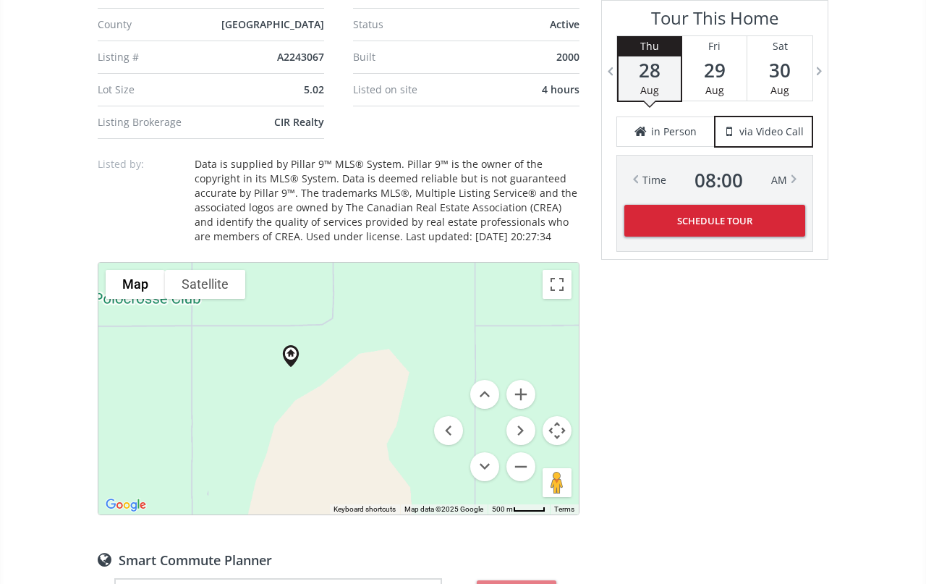
click at [523, 481] on button "Zoom out" at bounding box center [520, 466] width 29 height 29
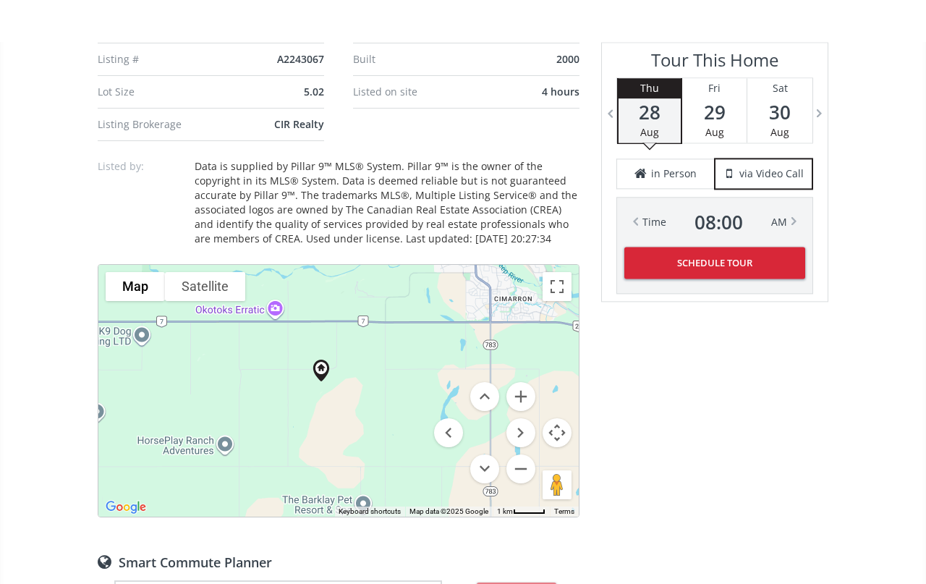
scroll to position [1020, 0]
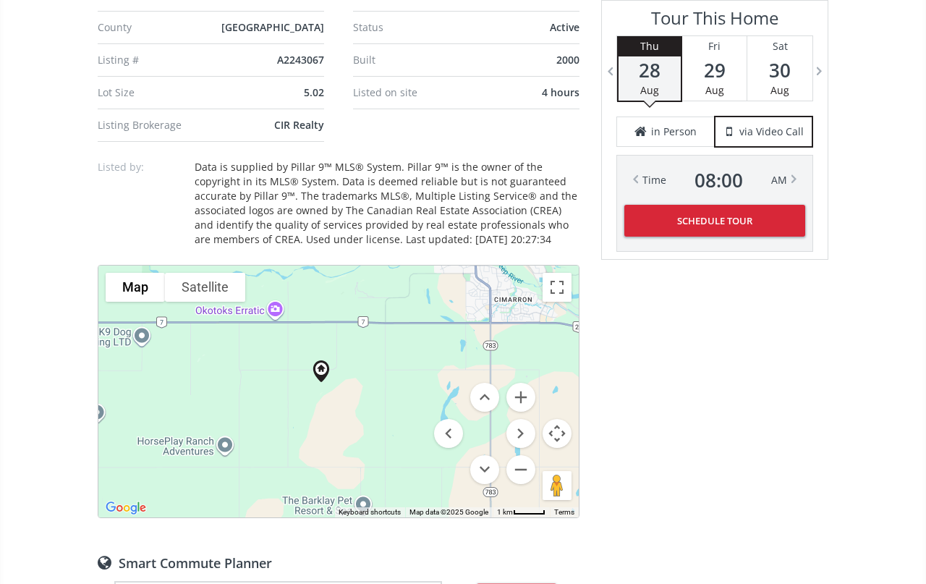
click at [525, 484] on button "Zoom out" at bounding box center [520, 469] width 29 height 29
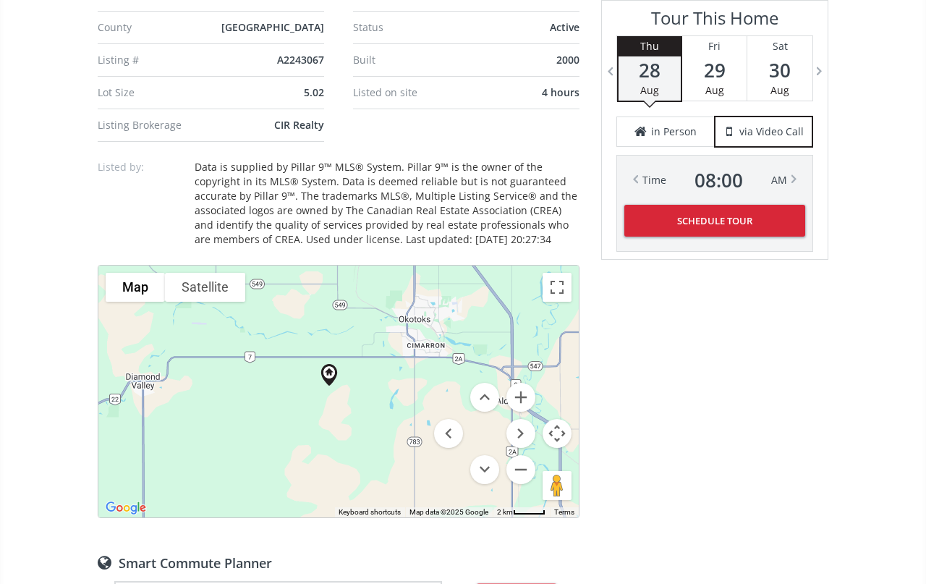
click at [530, 412] on button "Zoom in" at bounding box center [520, 397] width 29 height 29
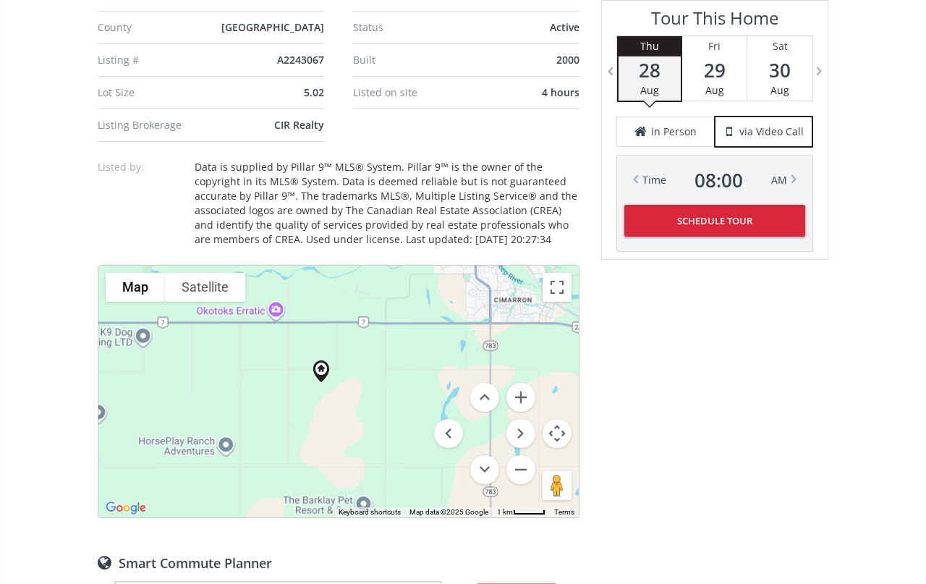
click at [531, 412] on button "Zoom in" at bounding box center [520, 397] width 29 height 29
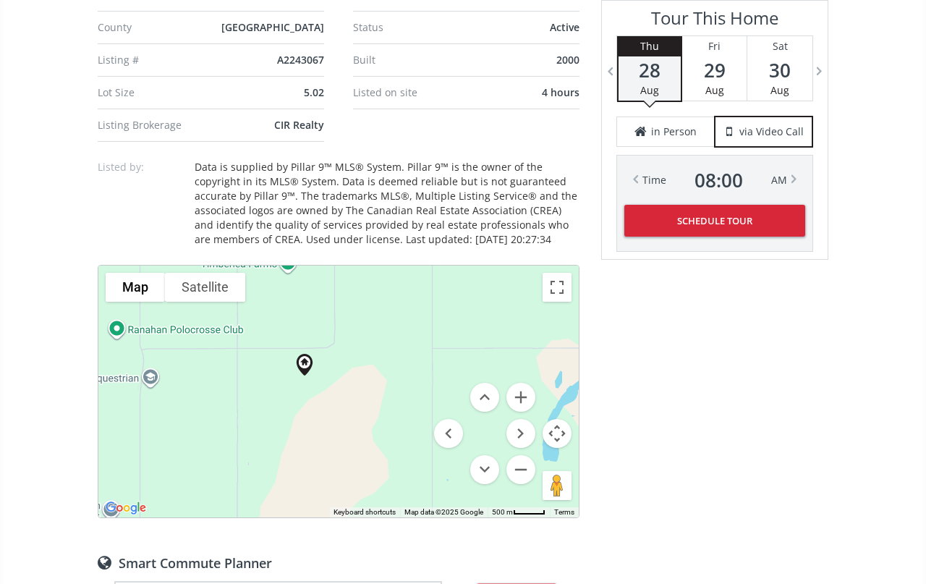
click at [523, 412] on button "Zoom in" at bounding box center [520, 397] width 29 height 29
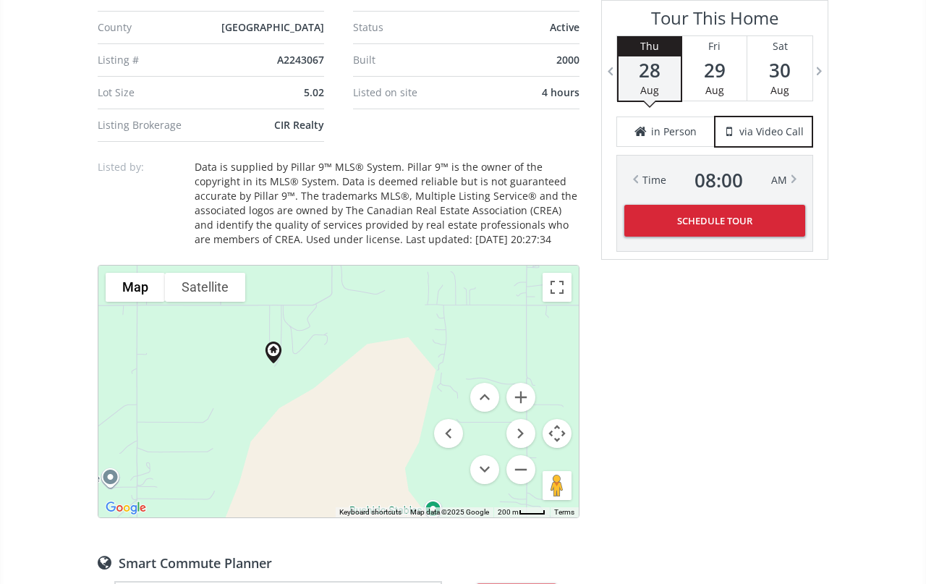
click at [525, 412] on button "Zoom in" at bounding box center [520, 397] width 29 height 29
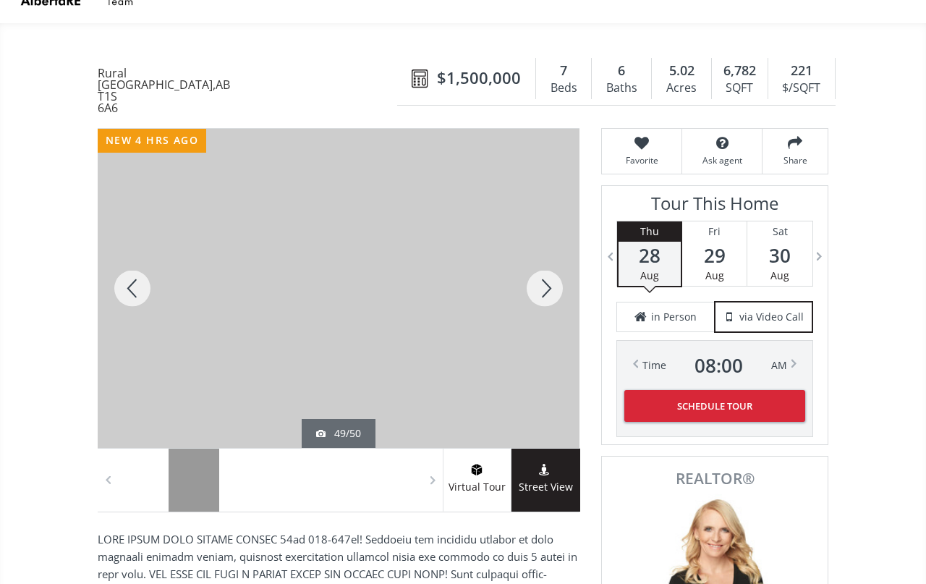
scroll to position [0, 0]
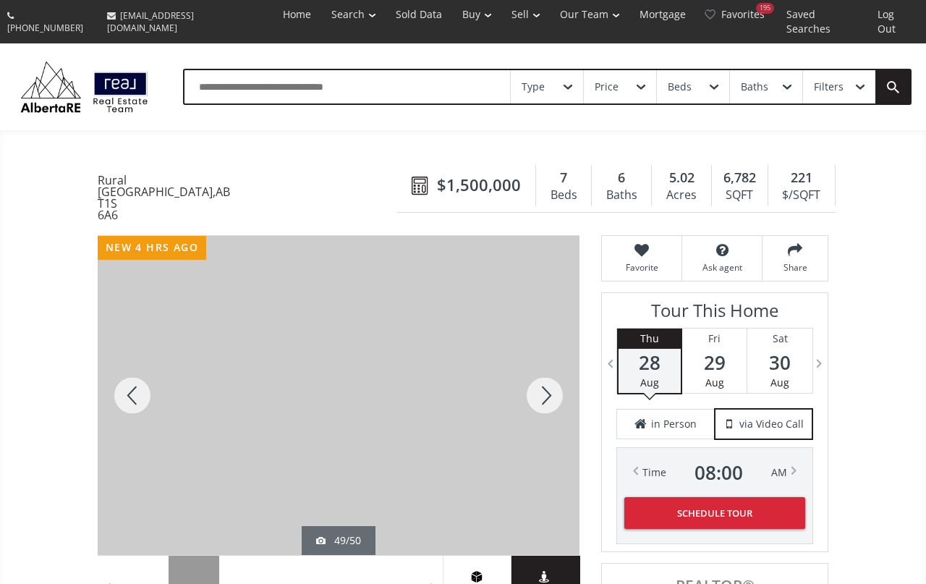
click at [354, 169] on div "402 Avenue West Rural Foothills County AB T1S 6A6 32075 402 Avenue West #200 Ru…" at bounding box center [463, 185] width 731 height 69
